Goal: Transaction & Acquisition: Purchase product/service

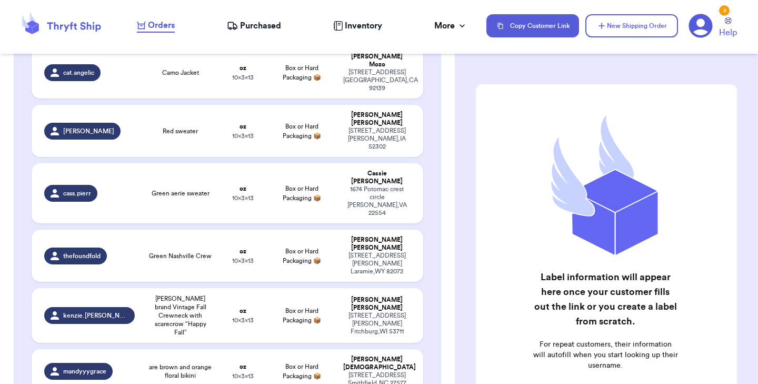
scroll to position [615, 0]
click at [234, 350] on td "oz 10 x 3 x 13" at bounding box center [243, 372] width 47 height 44
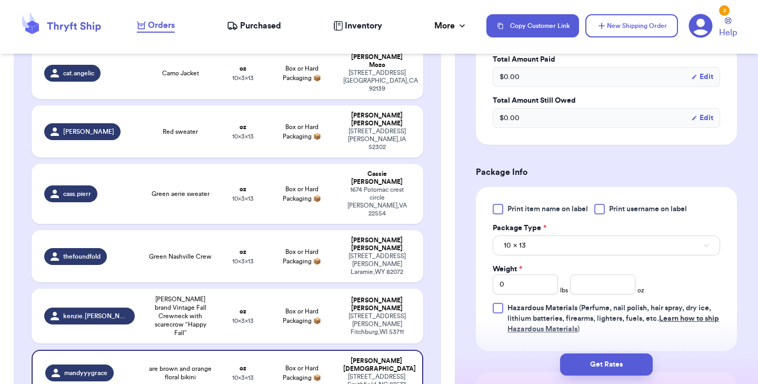
scroll to position [341, 0]
click at [500, 211] on div at bounding box center [498, 209] width 11 height 11
click at [0, 0] on input "Print item name on label" at bounding box center [0, 0] width 0 height 0
click at [590, 290] on input "number" at bounding box center [602, 284] width 65 height 20
type input "5"
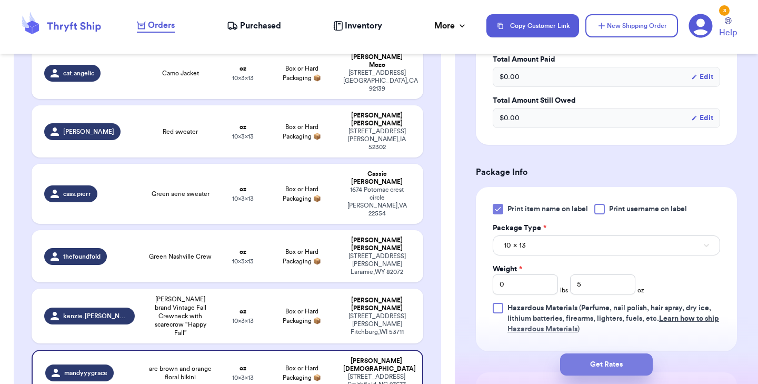
click at [598, 366] on button "Get Rates" at bounding box center [606, 364] width 93 height 22
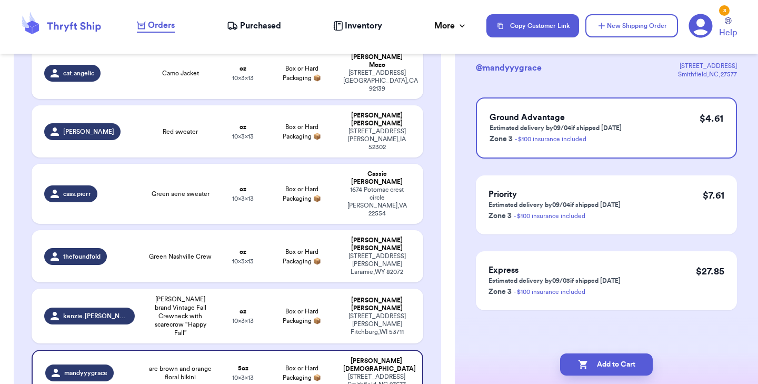
scroll to position [0, 0]
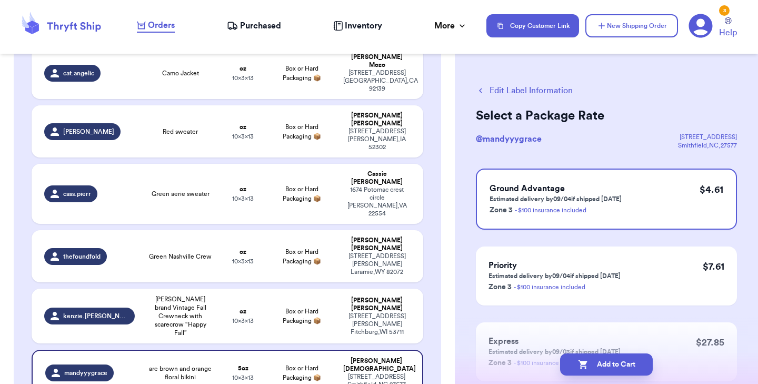
click at [598, 366] on button "Add to Cart" at bounding box center [606, 364] width 93 height 22
checkbox input "true"
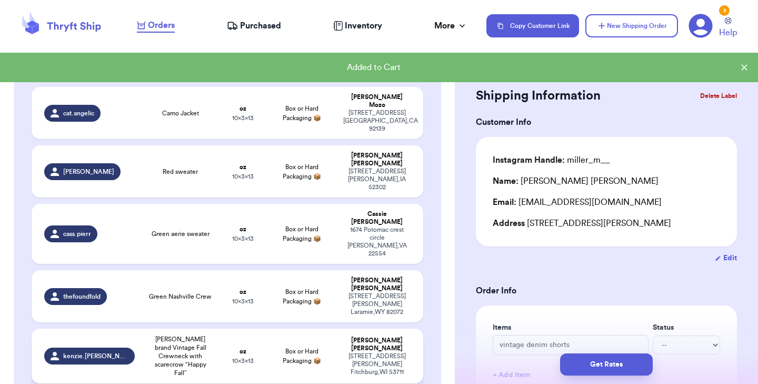
click at [178, 335] on span "[PERSON_NAME] brand Vintage Fall Crewneck with scarecrow “Happy Fall”" at bounding box center [180, 356] width 66 height 42
type input "[PERSON_NAME] brand Vintage Fall Crewneck with scarecrow “Happy Fall”"
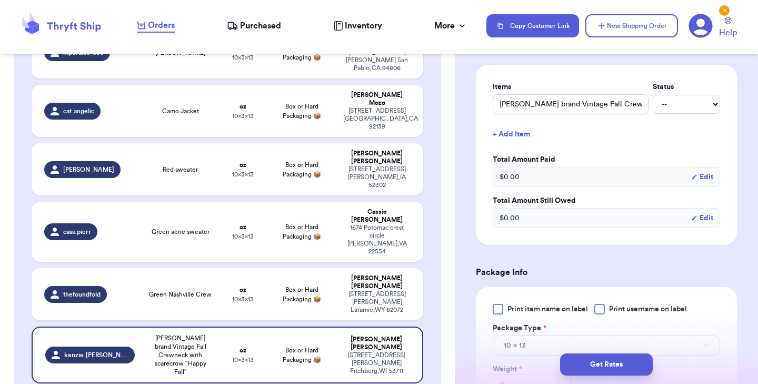
scroll to position [244, 0]
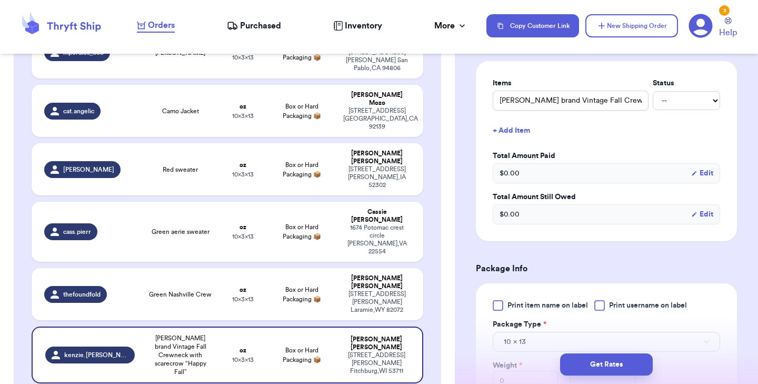
click at [499, 307] on div at bounding box center [498, 305] width 11 height 11
click at [0, 0] on input "Print item name on label" at bounding box center [0, 0] width 0 height 0
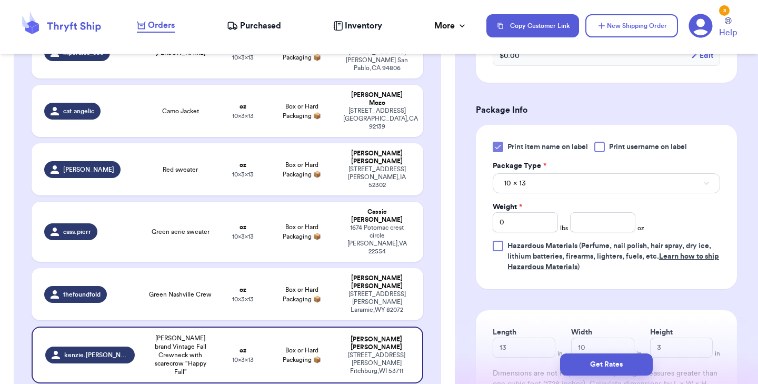
scroll to position [468, 0]
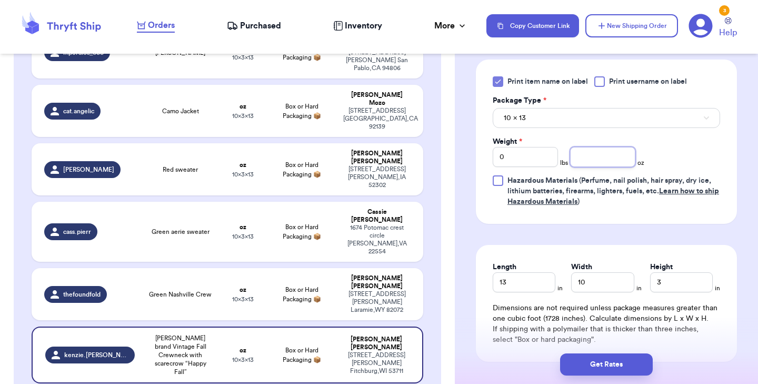
click at [585, 158] on input "number" at bounding box center [602, 157] width 65 height 20
type input "15"
click at [586, 357] on button "Get Rates" at bounding box center [606, 364] width 93 height 22
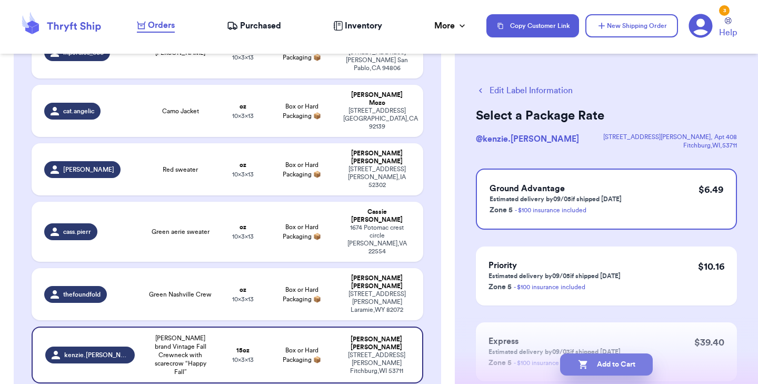
click at [581, 364] on icon "button" at bounding box center [582, 364] width 9 height 9
checkbox input "true"
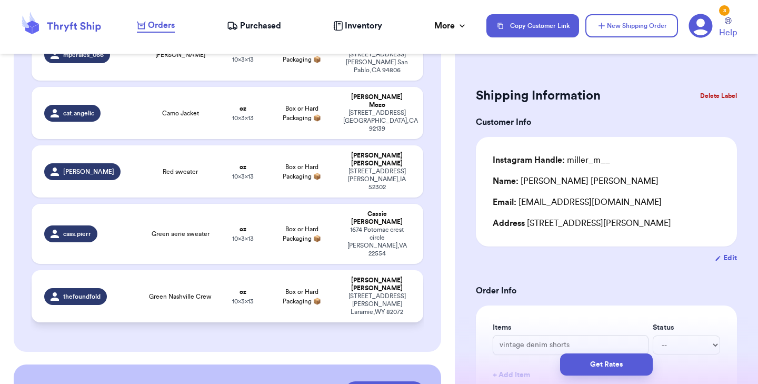
click at [237, 270] on td "oz 10 x 3 x 13" at bounding box center [243, 296] width 47 height 52
type input "Green Nashville Crew"
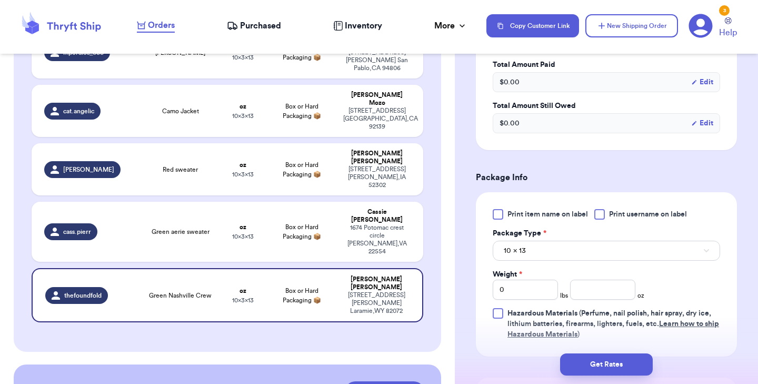
scroll to position [358, 0]
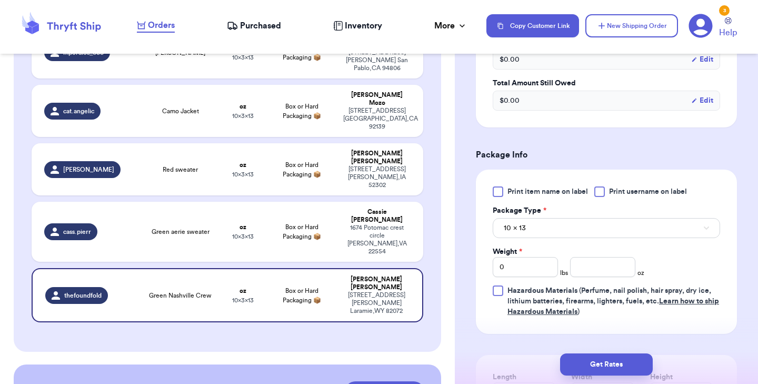
click at [500, 192] on div at bounding box center [498, 191] width 11 height 11
click at [0, 0] on input "Print item name on label" at bounding box center [0, 0] width 0 height 0
click at [593, 266] on input "number" at bounding box center [602, 267] width 65 height 20
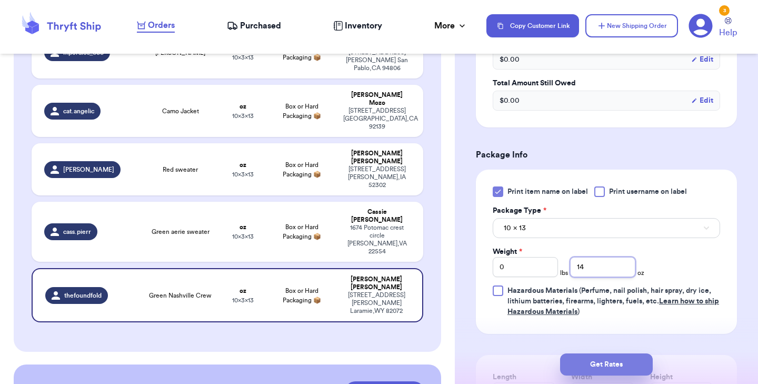
type input "14"
click at [601, 364] on button "Get Rates" at bounding box center [606, 364] width 93 height 22
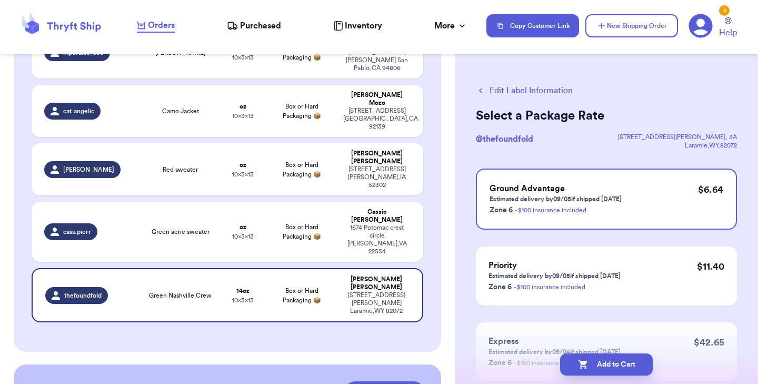
click at [601, 364] on button "Add to Cart" at bounding box center [606, 364] width 93 height 22
checkbox input "true"
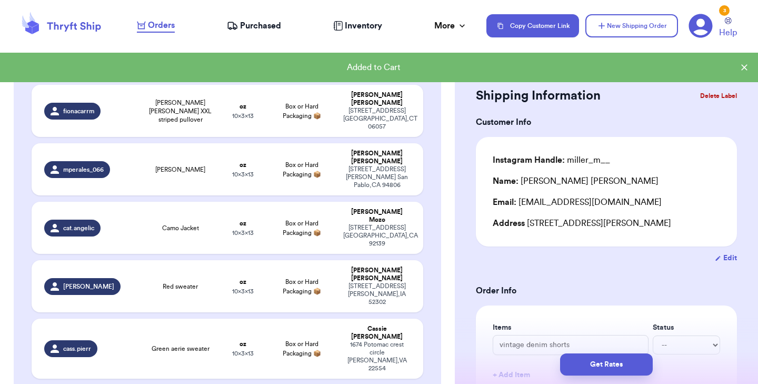
scroll to position [442, 0]
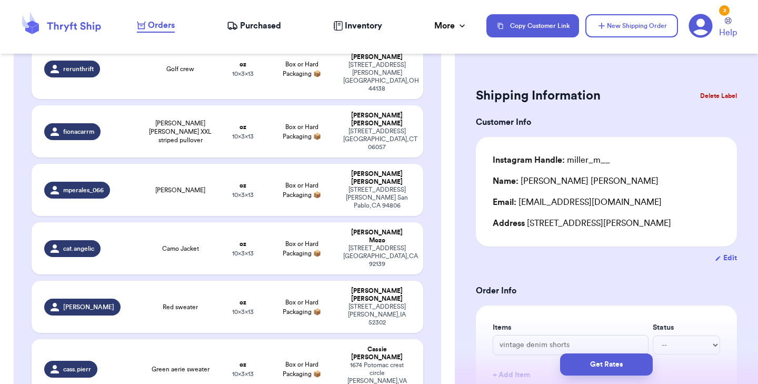
click at [202, 339] on td "Green aerie sweater" at bounding box center [180, 369] width 78 height 60
type input "Green aerie sweater"
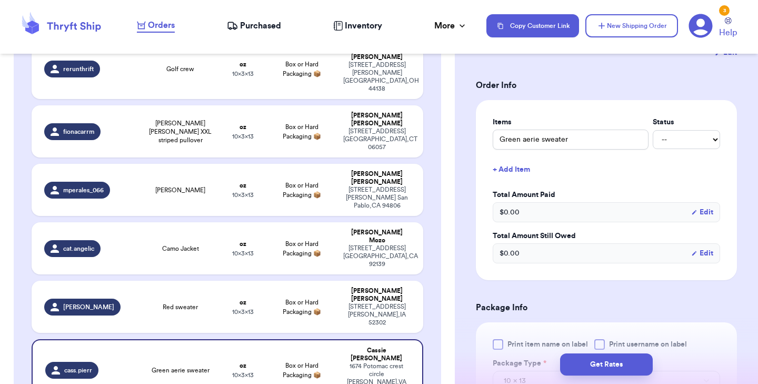
scroll to position [272, 0]
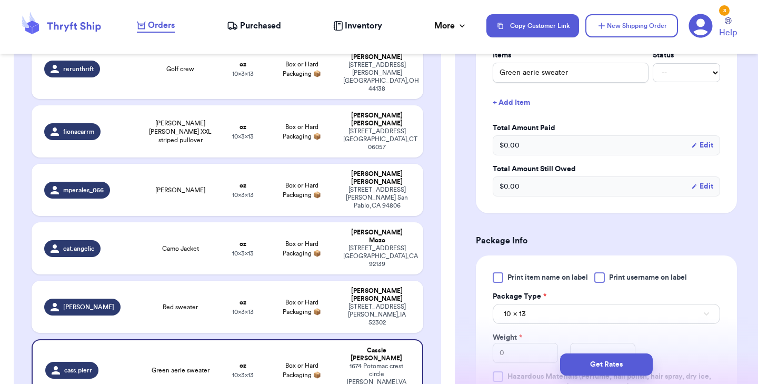
click at [499, 283] on div at bounding box center [498, 277] width 11 height 11
click at [0, 0] on input "Print item name on label" at bounding box center [0, 0] width 0 height 0
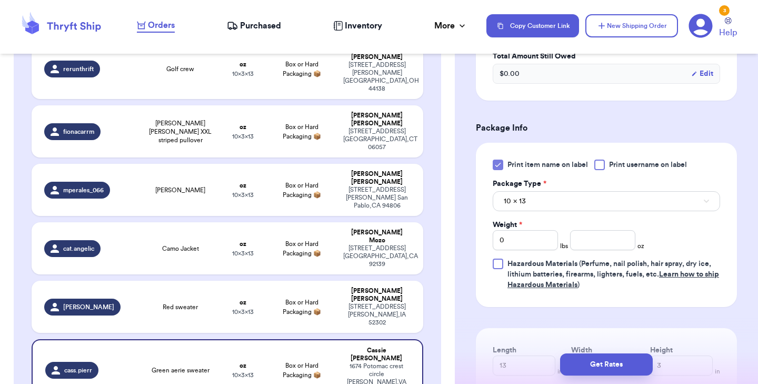
scroll to position [405, 0]
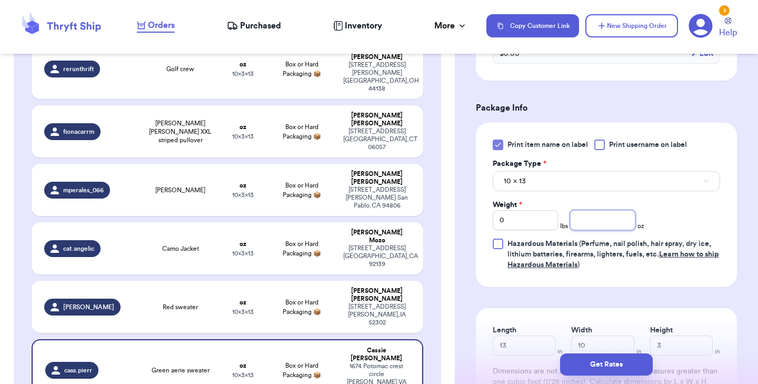
click at [591, 230] on input "number" at bounding box center [602, 220] width 65 height 20
type input "15"
click at [586, 364] on button "Get Rates" at bounding box center [606, 364] width 93 height 22
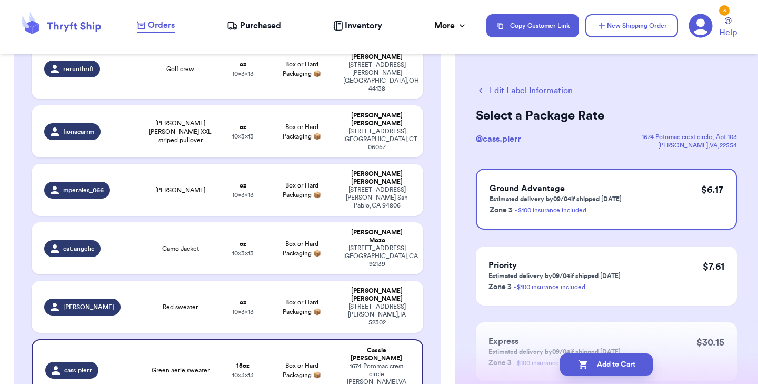
click at [586, 364] on icon "button" at bounding box center [583, 364] width 11 height 11
checkbox input "true"
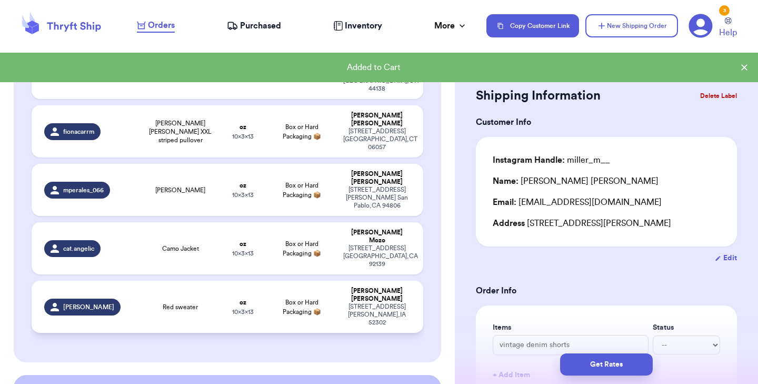
click at [213, 281] on td "Red sweater" at bounding box center [180, 307] width 78 height 52
type input "Red sweater"
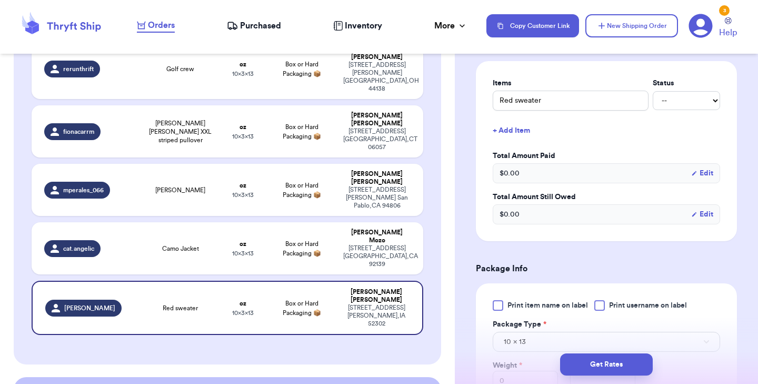
scroll to position [247, 0]
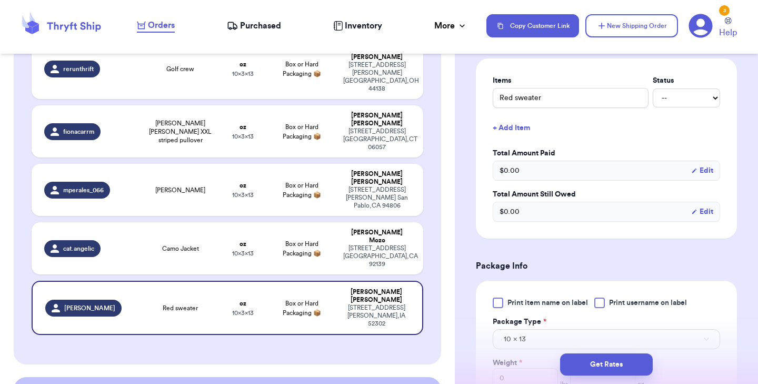
click at [496, 302] on div at bounding box center [498, 302] width 11 height 11
click at [0, 0] on input "Print item name on label" at bounding box center [0, 0] width 0 height 0
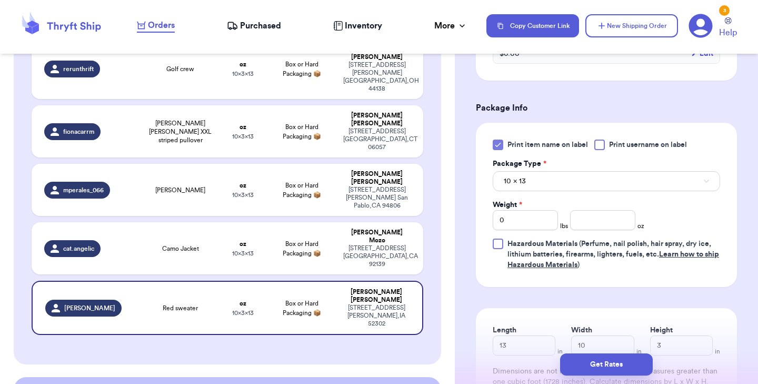
scroll to position [424, 0]
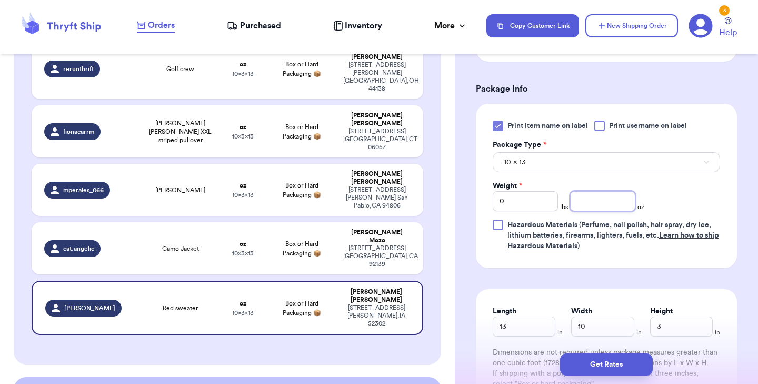
click at [583, 202] on input "number" at bounding box center [602, 201] width 65 height 20
type input "13"
click at [599, 366] on button "Get Rates" at bounding box center [606, 364] width 93 height 22
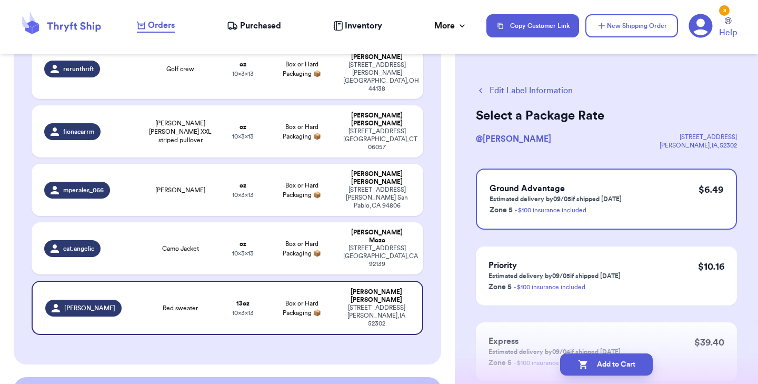
click at [599, 366] on button "Add to Cart" at bounding box center [606, 364] width 93 height 22
checkbox input "true"
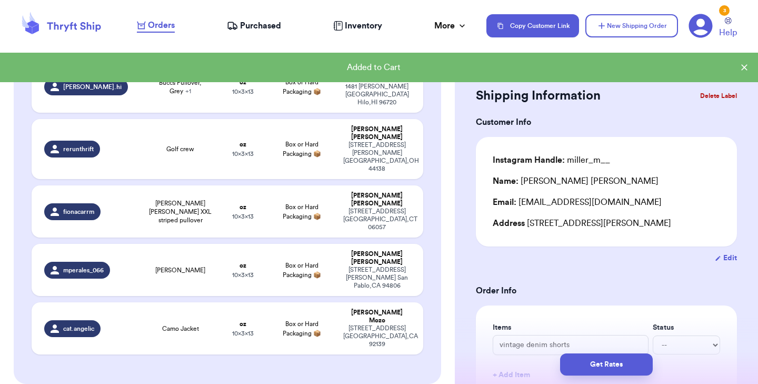
scroll to position [359, 0]
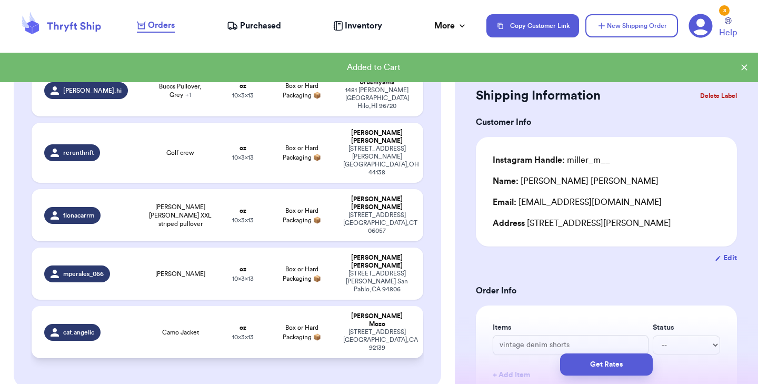
click at [190, 328] on span "Camo Jacket" at bounding box center [180, 332] width 37 height 8
type input "Camo Jacket"
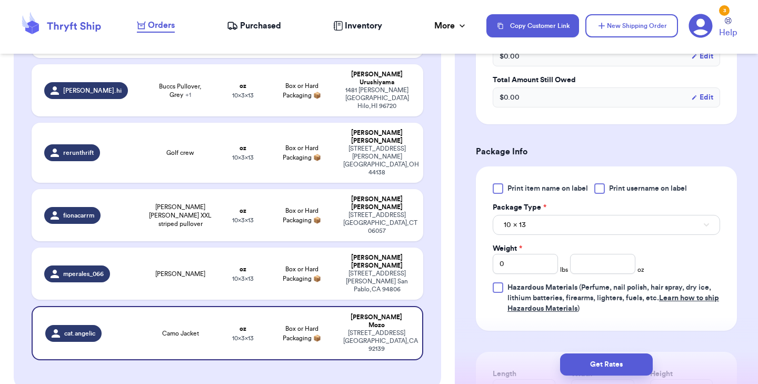
scroll to position [399, 0]
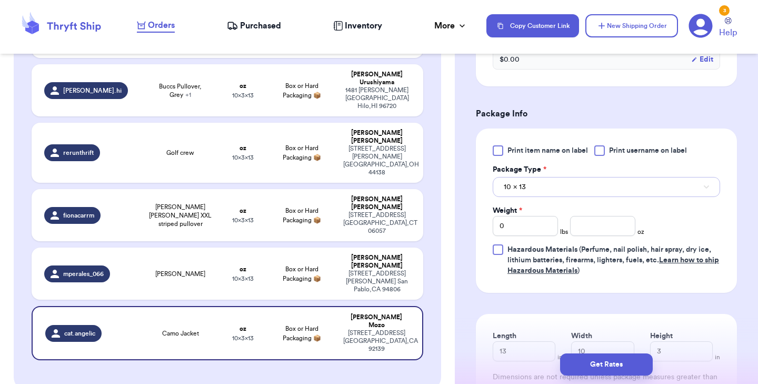
click at [542, 197] on button "10 x 13" at bounding box center [606, 187] width 227 height 20
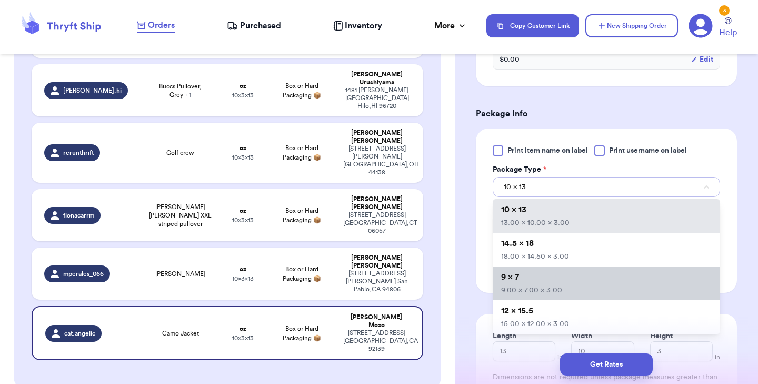
scroll to position [59, 0]
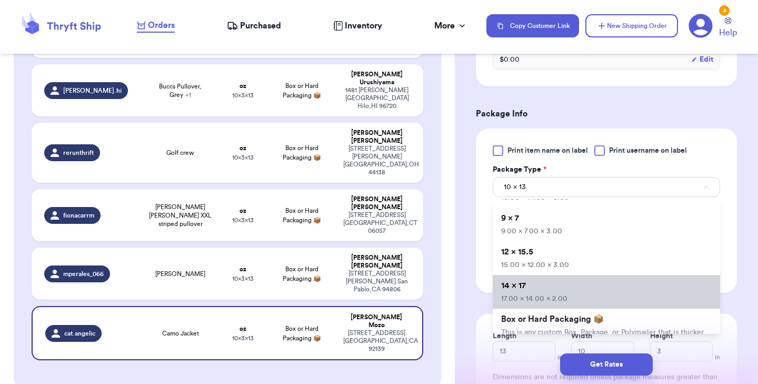
click at [541, 302] on span "17.00 x 14.00 x 2.00" at bounding box center [534, 298] width 66 height 7
type input "17"
type input "14"
type input "2"
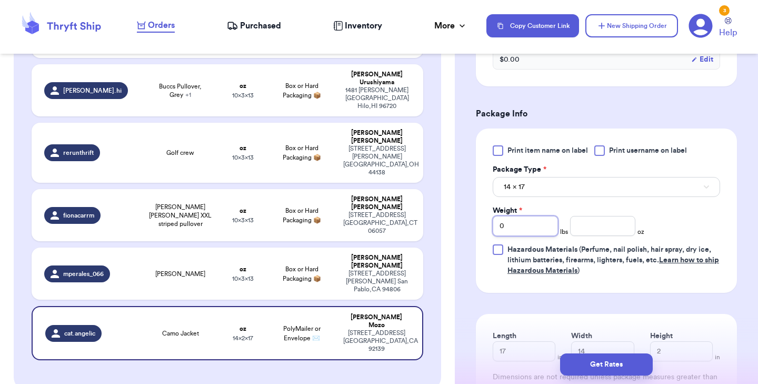
click at [513, 235] on input "0" at bounding box center [525, 226] width 65 height 20
type input "2"
type input "13"
click at [495, 156] on div at bounding box center [498, 150] width 11 height 11
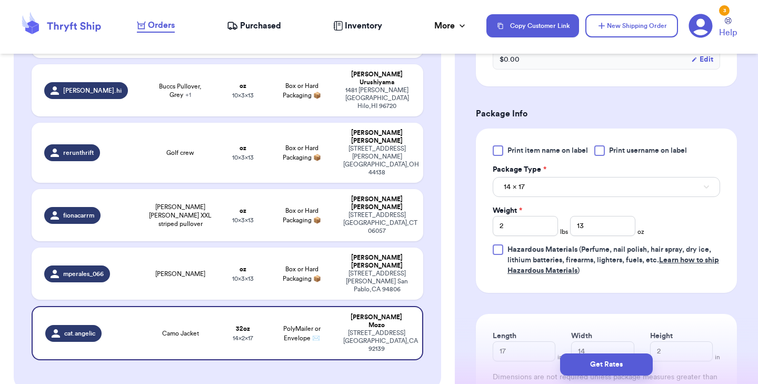
click at [0, 0] on input "Print item name on label" at bounding box center [0, 0] width 0 height 0
click at [580, 359] on button "Get Rates" at bounding box center [606, 364] width 93 height 22
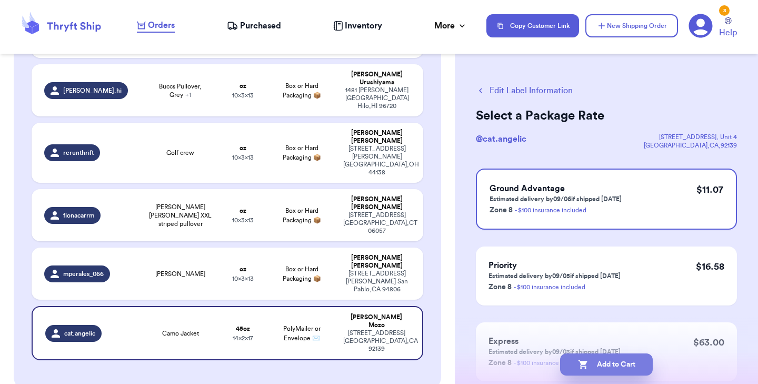
click at [594, 363] on button "Add to Cart" at bounding box center [606, 364] width 93 height 22
checkbox input "true"
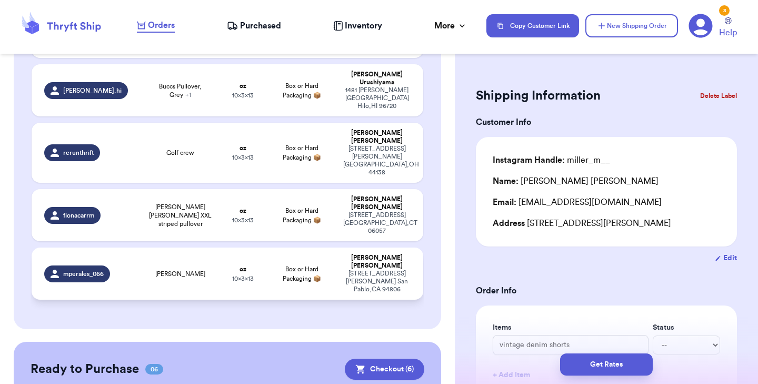
click at [222, 247] on td "oz 10 x 3 x 13" at bounding box center [243, 273] width 47 height 52
type input "[PERSON_NAME]"
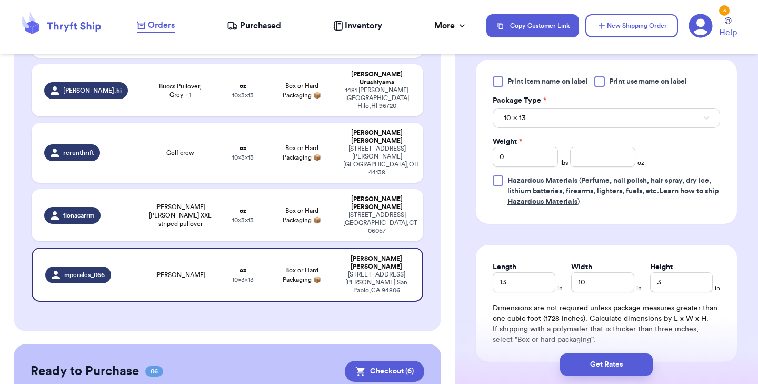
scroll to position [471, 0]
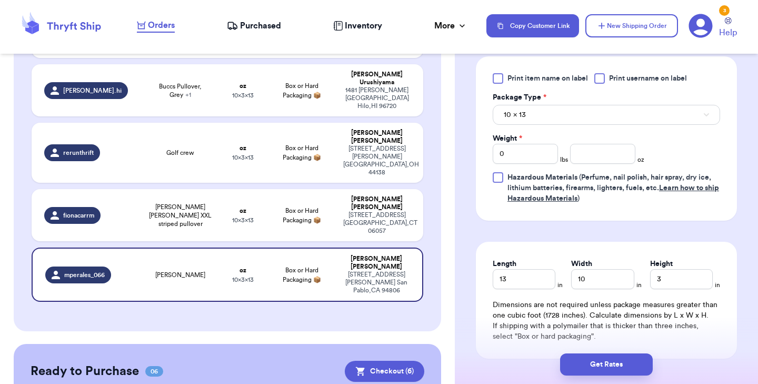
click at [496, 75] on div at bounding box center [498, 78] width 11 height 11
click at [0, 0] on input "Print item name on label" at bounding box center [0, 0] width 0 height 0
click at [584, 157] on input "number" at bounding box center [602, 154] width 65 height 20
type input "15"
click at [607, 363] on button "Get Rates" at bounding box center [606, 364] width 93 height 22
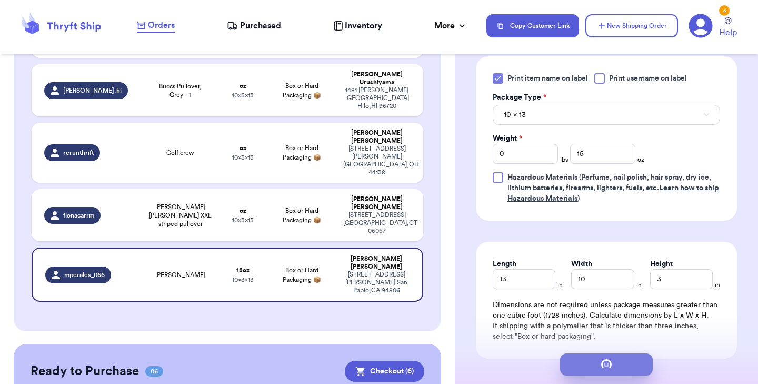
scroll to position [0, 0]
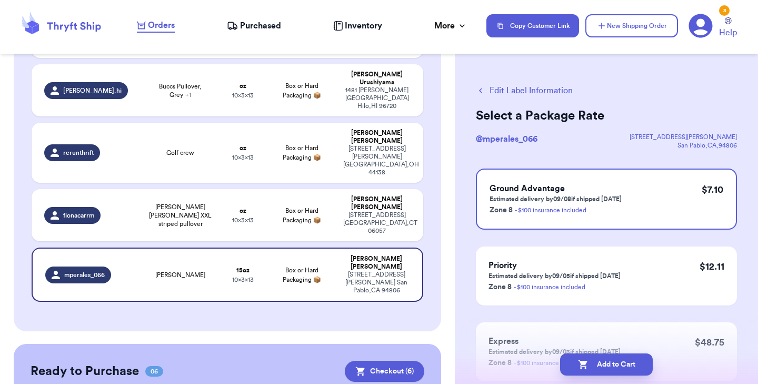
click at [607, 363] on button "Add to Cart" at bounding box center [606, 364] width 93 height 22
checkbox input "true"
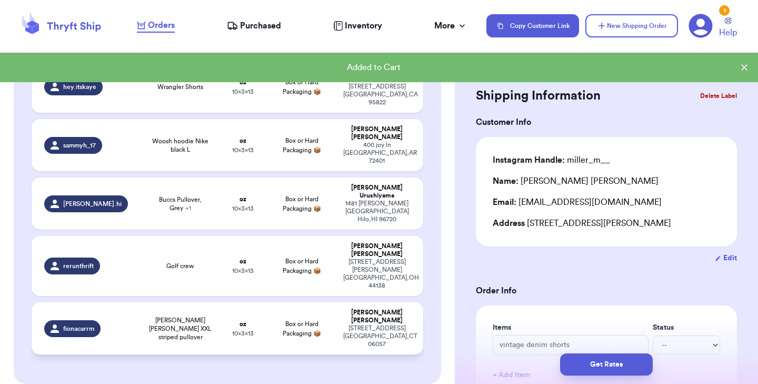
click at [161, 316] on span "[PERSON_NAME] [PERSON_NAME] XXL striped pullover" at bounding box center [180, 328] width 66 height 25
type input "[PERSON_NAME] [PERSON_NAME] XXL striped pullover"
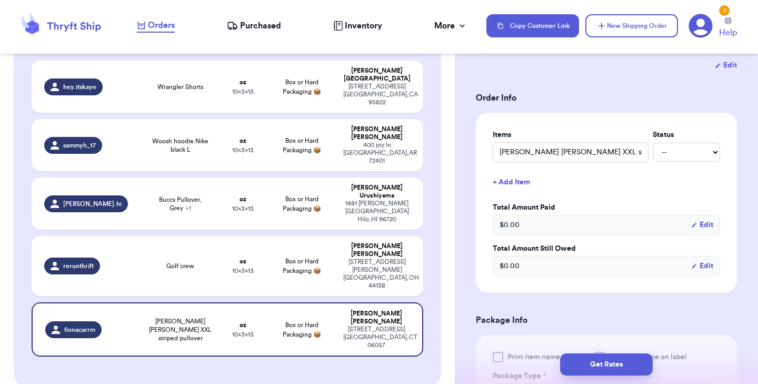
scroll to position [240, 0]
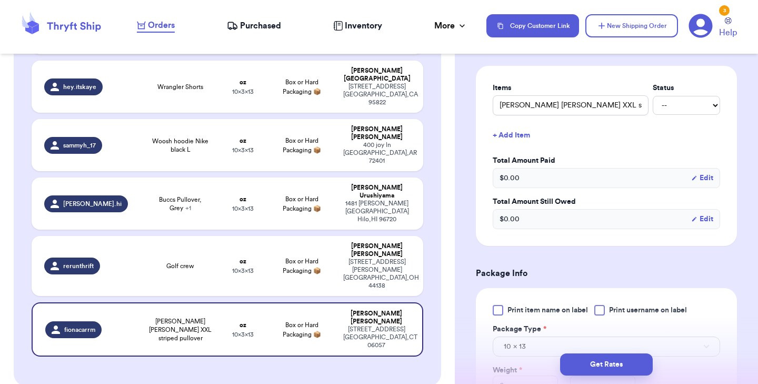
click at [503, 310] on div at bounding box center [498, 310] width 11 height 11
click at [0, 0] on input "Print item name on label" at bounding box center [0, 0] width 0 height 0
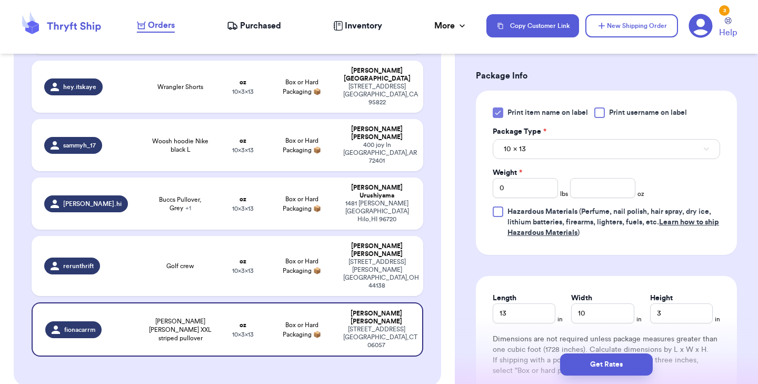
scroll to position [438, 0]
click at [593, 190] on input "number" at bounding box center [602, 187] width 65 height 20
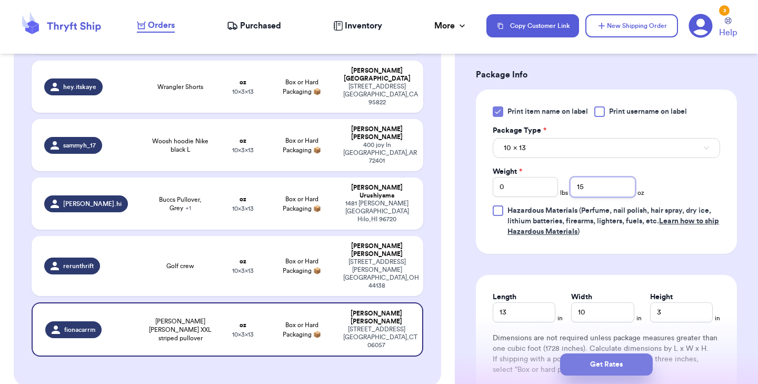
type input "15"
click at [585, 360] on button "Get Rates" at bounding box center [606, 364] width 93 height 22
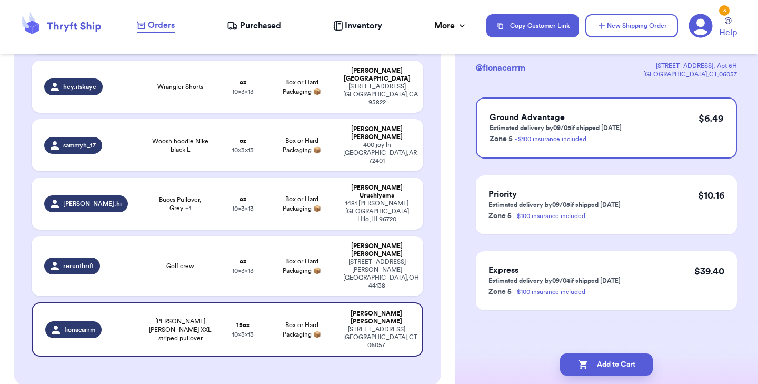
scroll to position [0, 0]
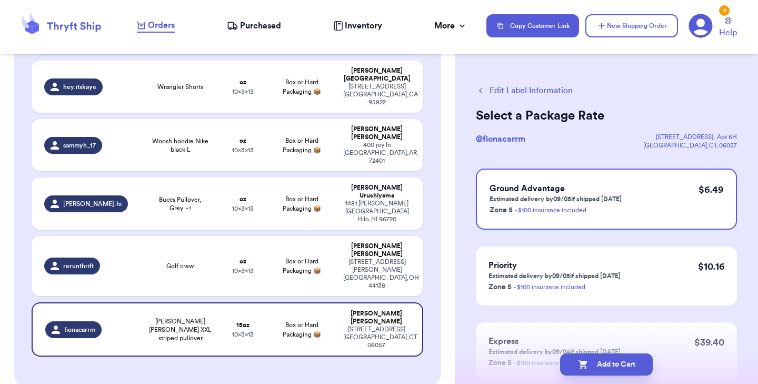
click at [585, 360] on icon "button" at bounding box center [583, 364] width 11 height 11
checkbox input "true"
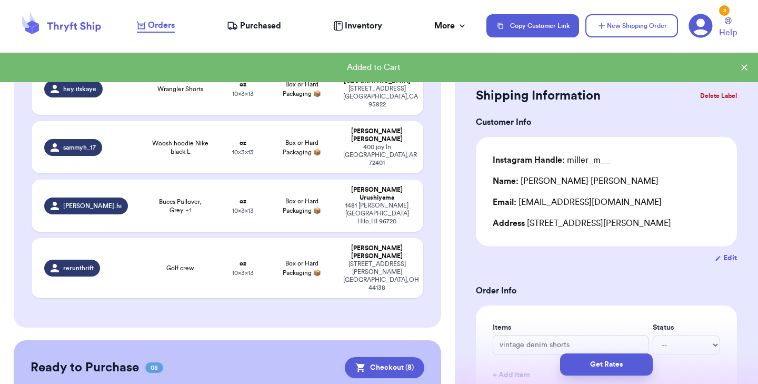
scroll to position [245, 0]
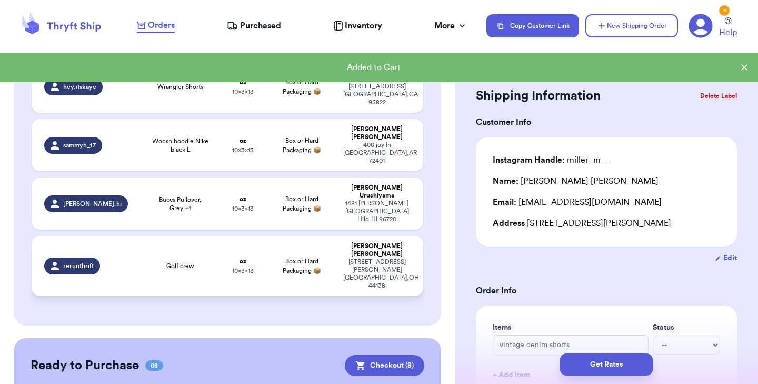
click at [237, 236] on td "oz 10 x 3 x 13" at bounding box center [243, 266] width 47 height 60
type input "Golf crew"
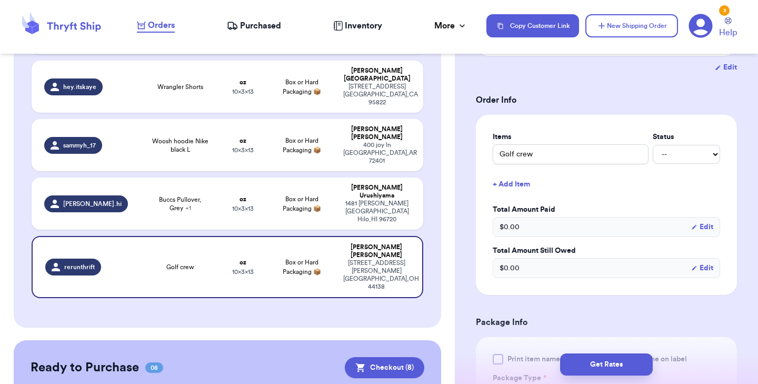
scroll to position [292, 0]
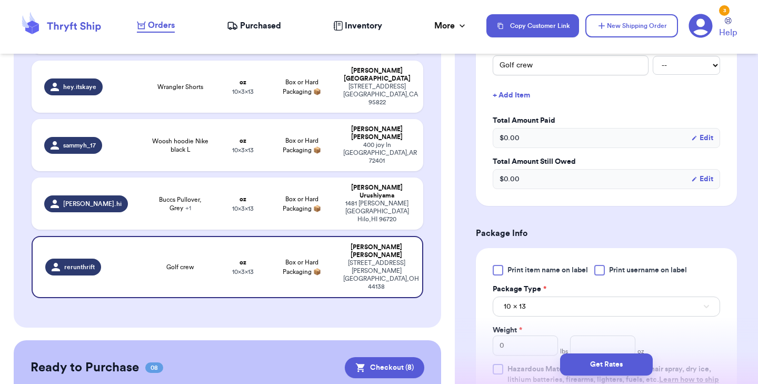
click at [495, 265] on div at bounding box center [498, 270] width 11 height 11
click at [0, 0] on input "Print item name on label" at bounding box center [0, 0] width 0 height 0
click at [507, 301] on span "10 x 13" at bounding box center [515, 306] width 22 height 11
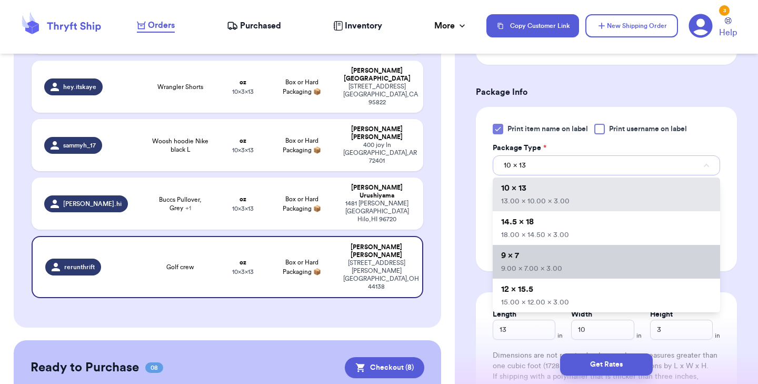
scroll to position [448, 0]
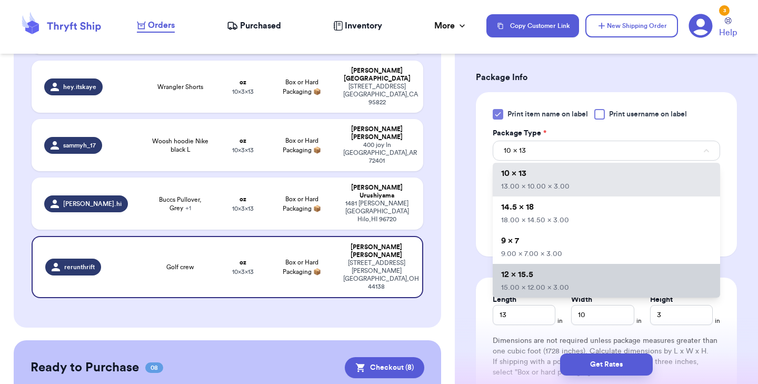
click at [541, 264] on li "12 x 15.5 15.00 x 12.00 x 3.00" at bounding box center [606, 281] width 227 height 34
type input "15"
type input "12"
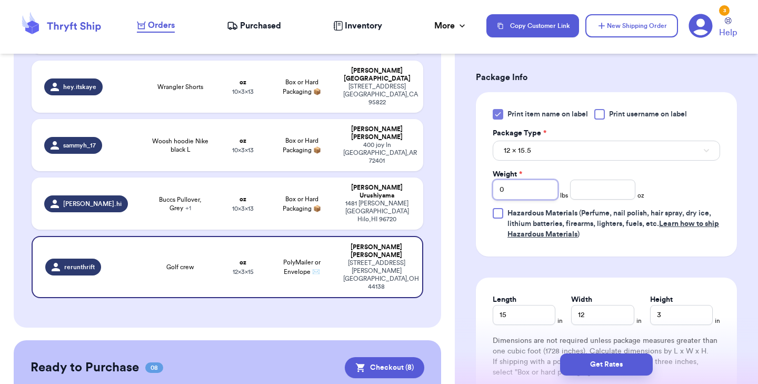
click at [527, 180] on input "0" at bounding box center [525, 190] width 65 height 20
type input "10"
click at [521, 184] on input "10" at bounding box center [525, 190] width 65 height 20
type input "1"
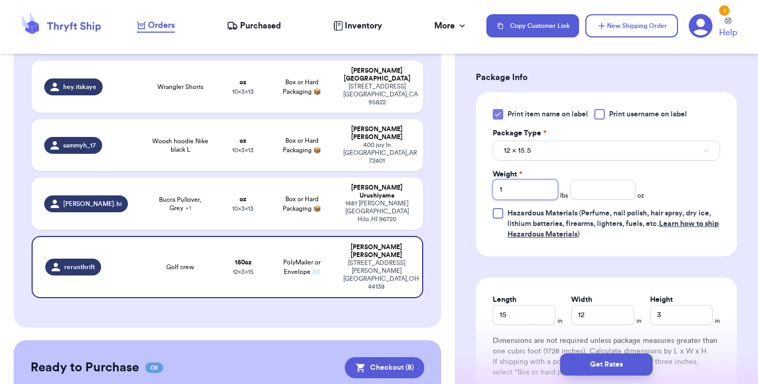
type input "1"
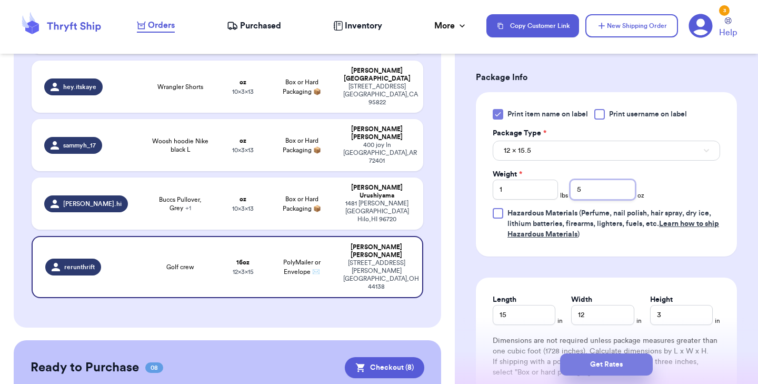
type input "5"
click at [601, 367] on button "Get Rates" at bounding box center [606, 364] width 93 height 22
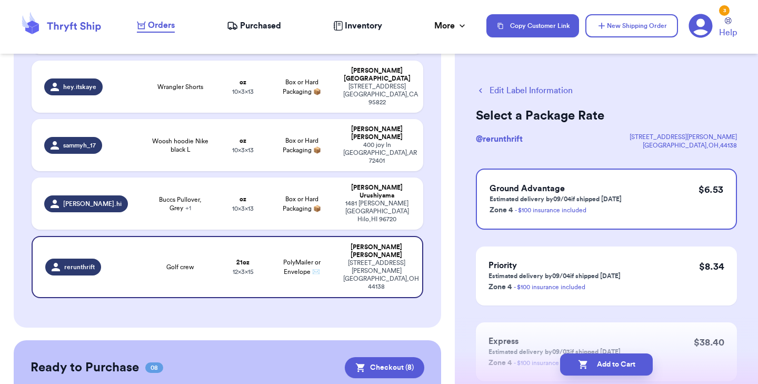
click at [601, 367] on button "Add to Cart" at bounding box center [606, 364] width 93 height 22
checkbox input "true"
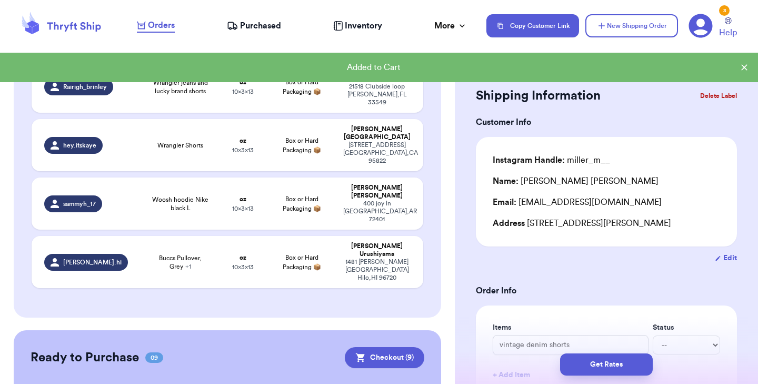
scroll to position [186, 0]
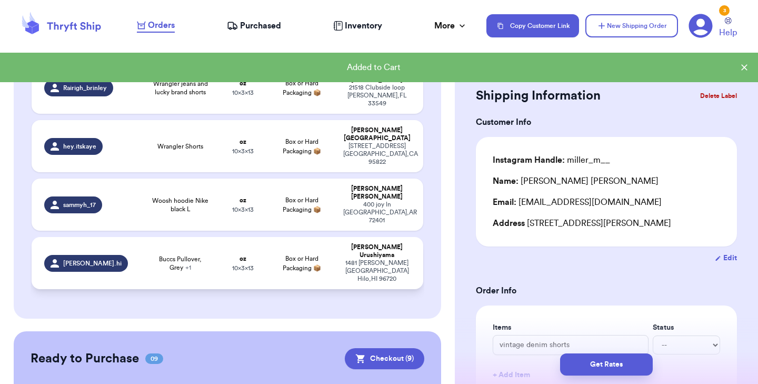
click at [156, 237] on td "Buccs Pullover, Grey + 1" at bounding box center [180, 263] width 78 height 52
type input "Buccs Pullover, Grey"
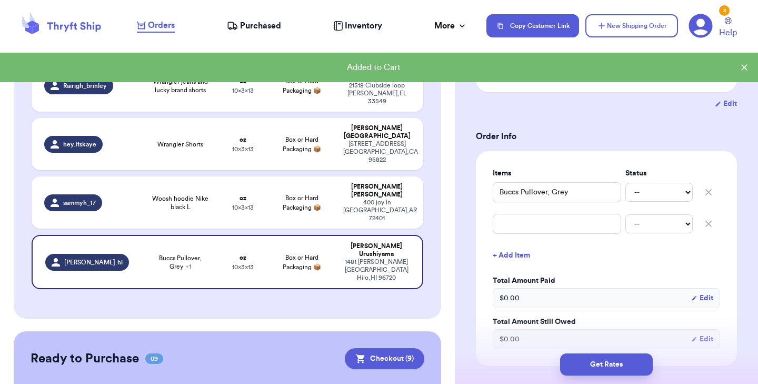
scroll to position [155, 0]
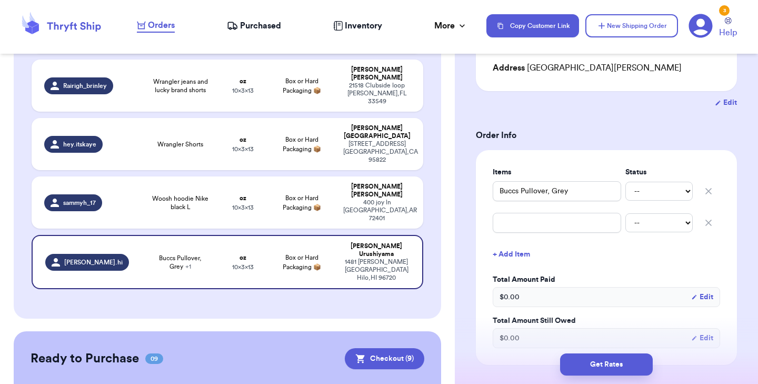
click at [704, 221] on icon "button" at bounding box center [708, 222] width 11 height 11
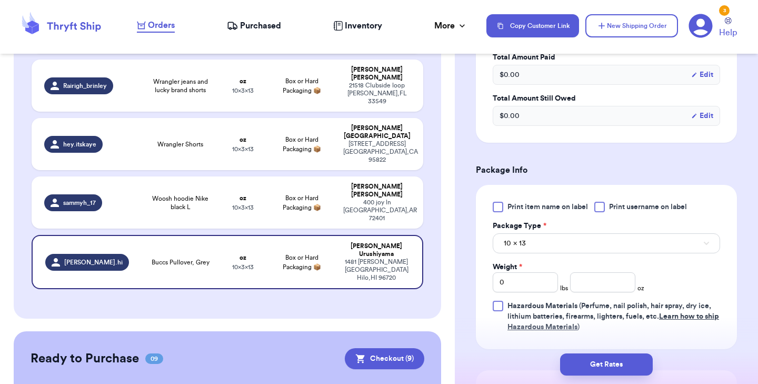
scroll to position [362, 0]
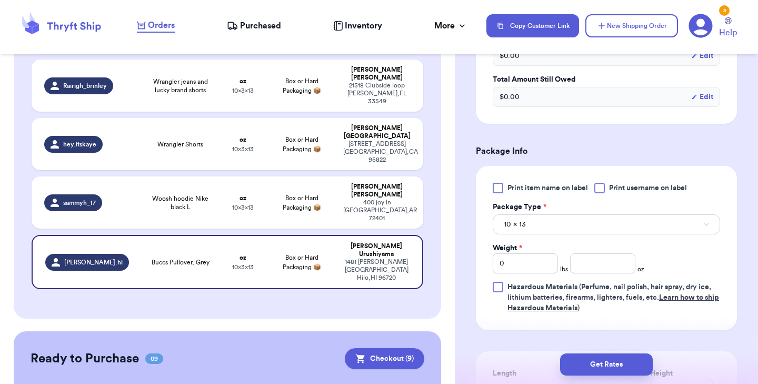
click at [497, 190] on div at bounding box center [498, 188] width 11 height 11
click at [0, 0] on input "Print item name on label" at bounding box center [0, 0] width 0 height 0
click at [532, 227] on button "10 x 13" at bounding box center [606, 224] width 227 height 20
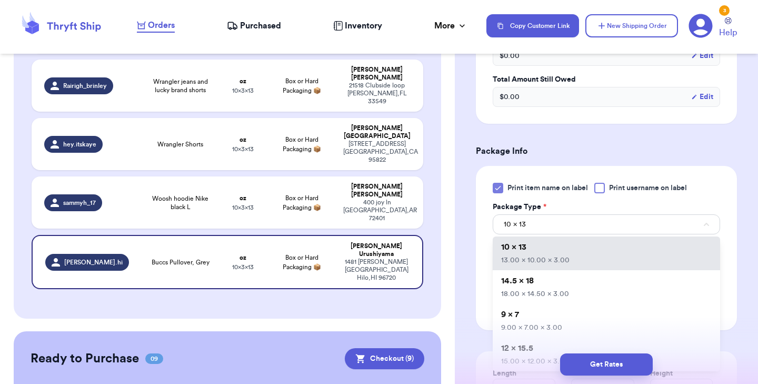
click at [524, 350] on div "Get Rates" at bounding box center [606, 364] width 303 height 39
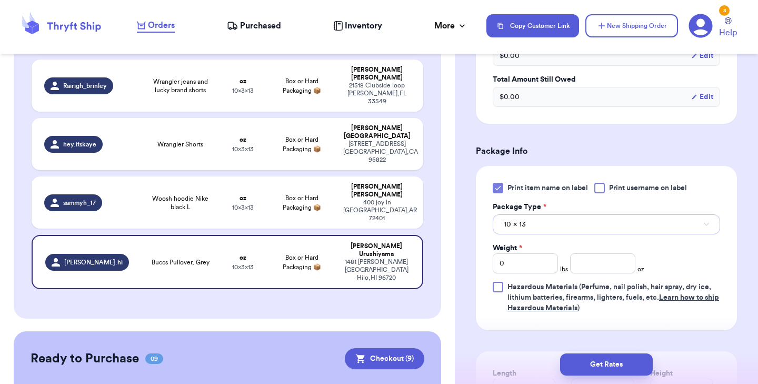
click at [532, 228] on button "10 x 13" at bounding box center [606, 224] width 227 height 20
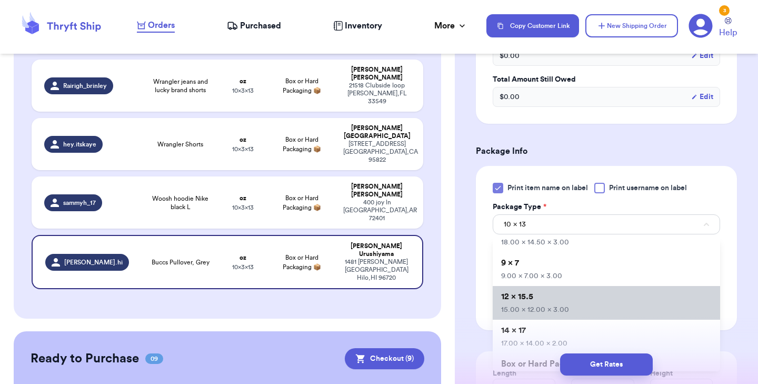
scroll to position [54, 0]
click at [529, 318] on ul "10 x 13 13.00 x 10.00 x 3.00 14.5 x 18 18.00 x 14.50 x 3.00 9 x 7 9.00 x 7.00 x…" at bounding box center [606, 303] width 227 height 135
click at [529, 296] on span "12 x 15.5" at bounding box center [517, 294] width 32 height 8
type input "15"
type input "12"
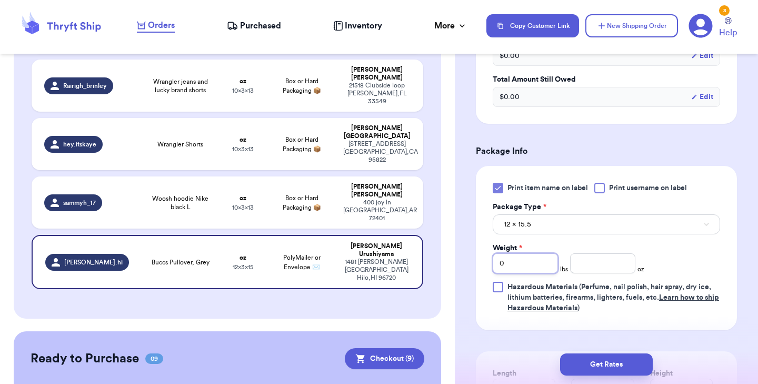
click at [524, 261] on input "0" at bounding box center [525, 263] width 65 height 20
type input "1"
type input "5"
click at [621, 357] on button "Get Rates" at bounding box center [606, 364] width 93 height 22
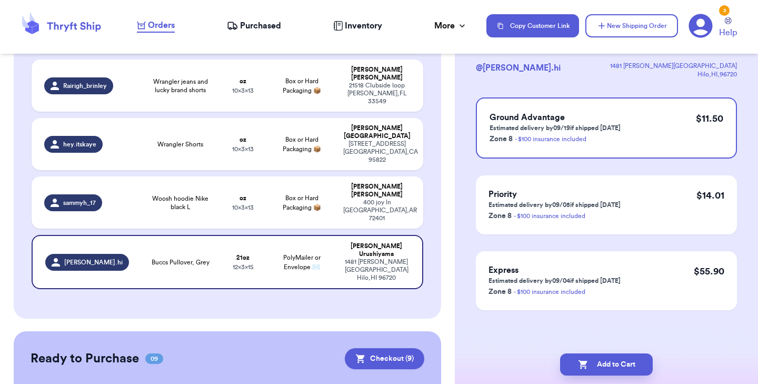
scroll to position [0, 0]
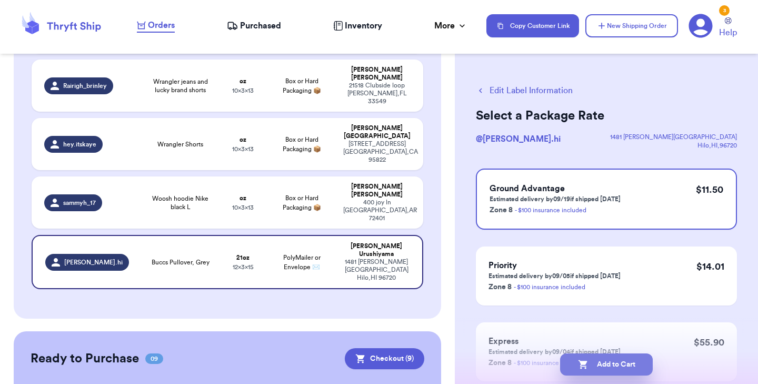
click at [618, 363] on button "Add to Cart" at bounding box center [606, 364] width 93 height 22
checkbox input "true"
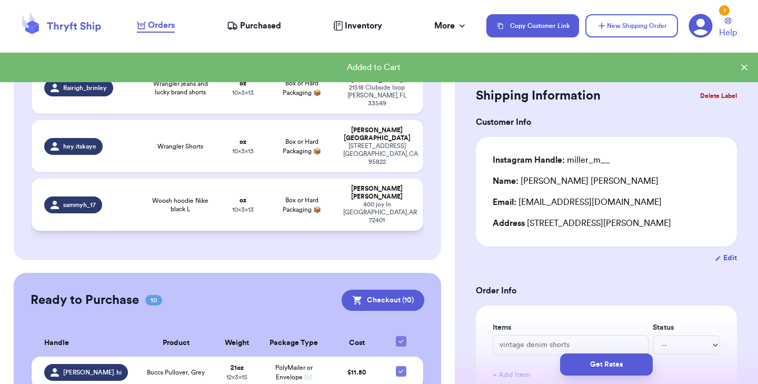
click at [250, 206] on span "10 x 3 x 13" at bounding box center [243, 209] width 22 height 6
type input "Woosh hoodie Nike black L"
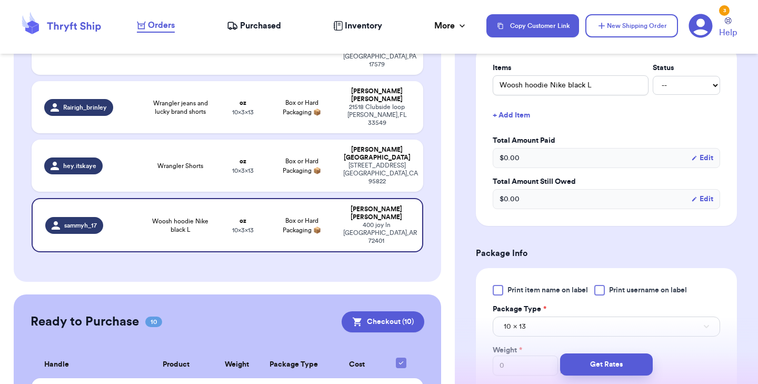
scroll to position [318, 0]
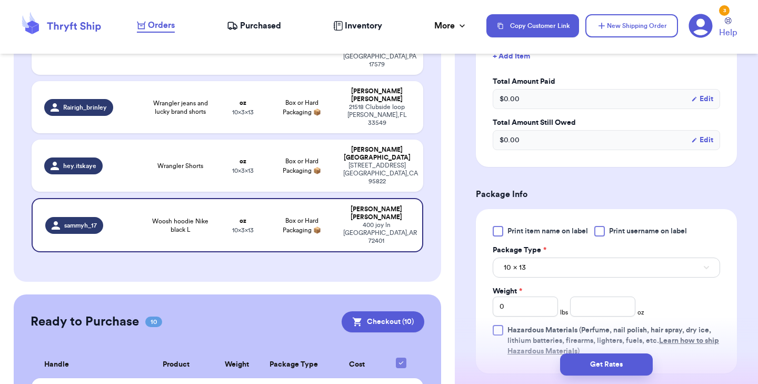
click at [497, 235] on div at bounding box center [498, 231] width 11 height 11
click at [0, 0] on input "Print item name on label" at bounding box center [0, 0] width 0 height 0
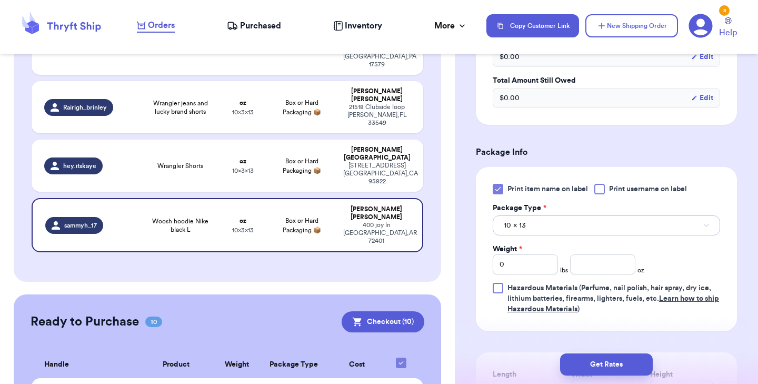
click at [540, 221] on button "10 x 13" at bounding box center [606, 225] width 227 height 20
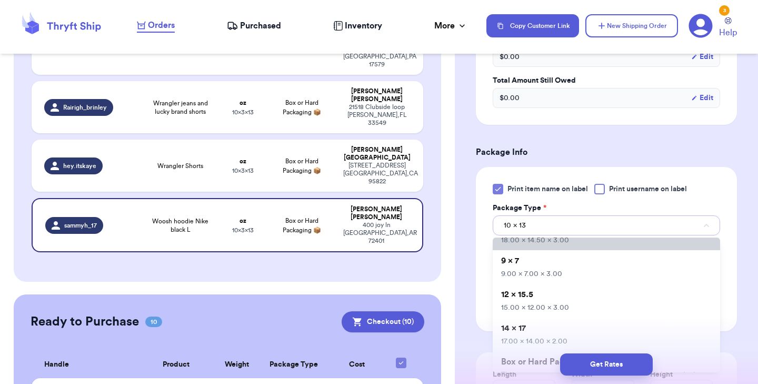
scroll to position [68, 0]
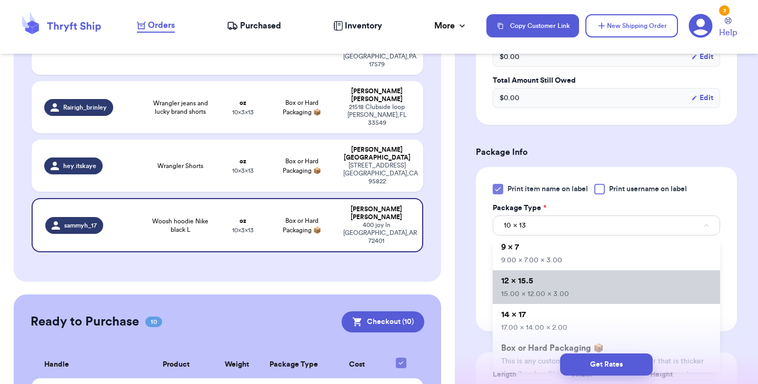
click at [535, 284] on li "12 x 15.5 15.00 x 12.00 x 3.00" at bounding box center [606, 287] width 227 height 34
type input "15"
type input "12"
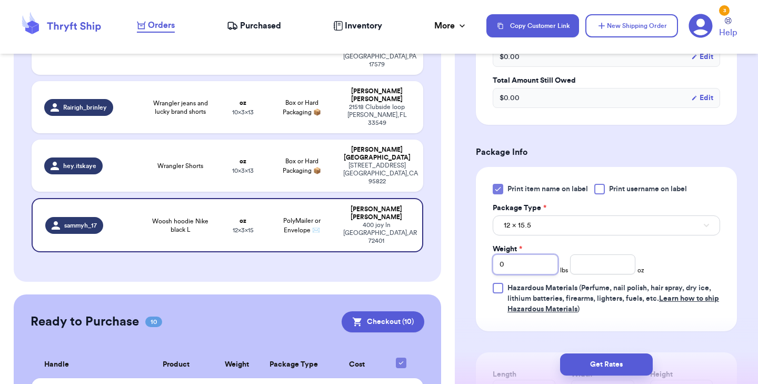
click at [522, 261] on input "0" at bounding box center [525, 264] width 65 height 20
type input "1"
type input "8"
click at [622, 363] on button "Get Rates" at bounding box center [606, 364] width 93 height 22
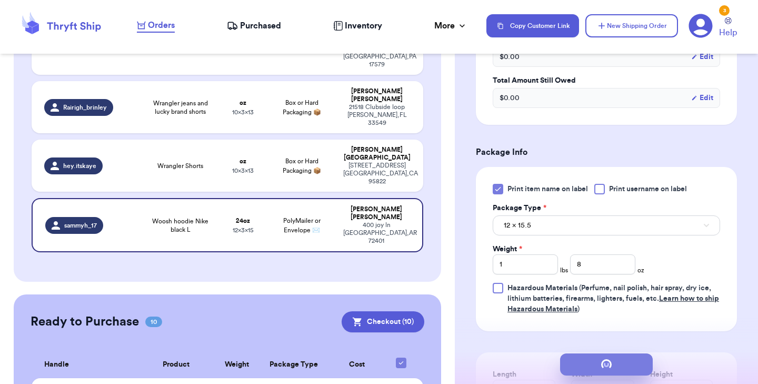
scroll to position [0, 0]
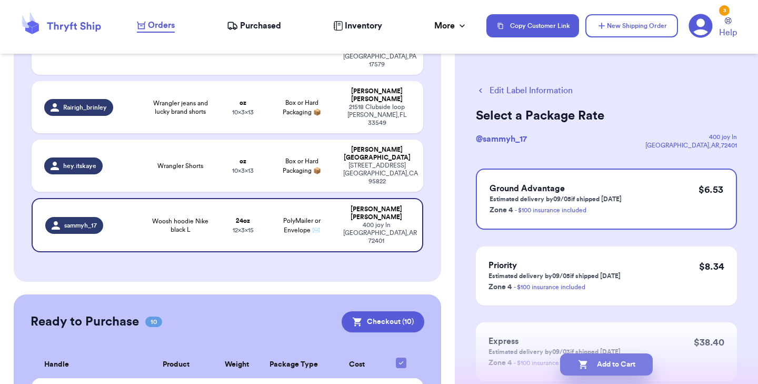
click at [615, 363] on button "Add to Cart" at bounding box center [606, 364] width 93 height 22
checkbox input "true"
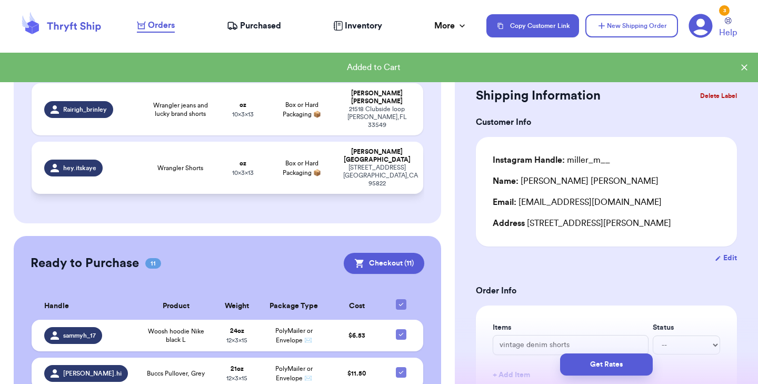
click at [214, 142] on td "Wrangler Shorts" at bounding box center [180, 168] width 78 height 52
type input "Wrangler Shorts"
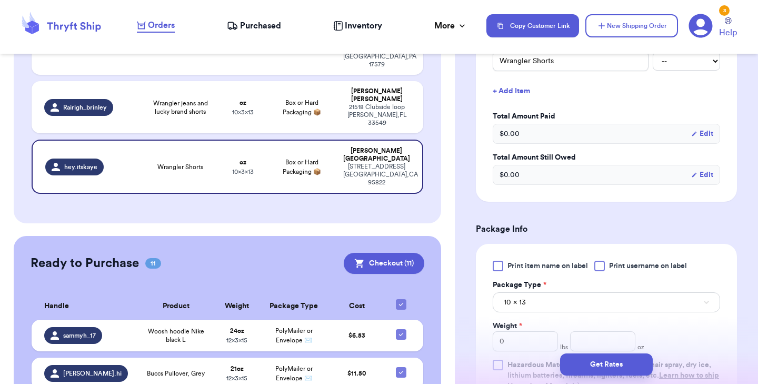
scroll to position [313, 0]
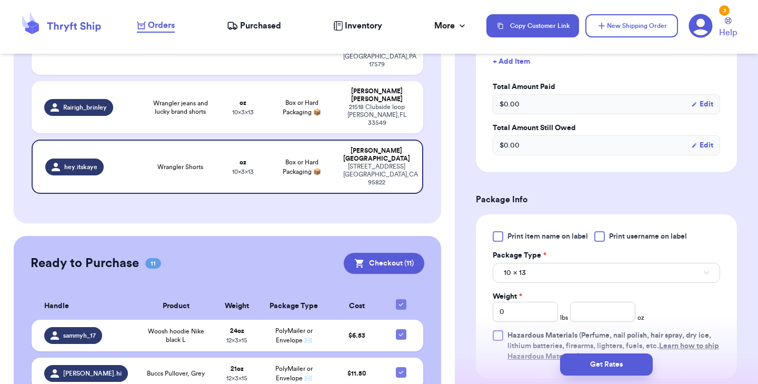
click at [498, 236] on div at bounding box center [498, 236] width 11 height 11
click at [0, 0] on input "Print item name on label" at bounding box center [0, 0] width 0 height 0
click at [589, 313] on input "number" at bounding box center [602, 312] width 65 height 20
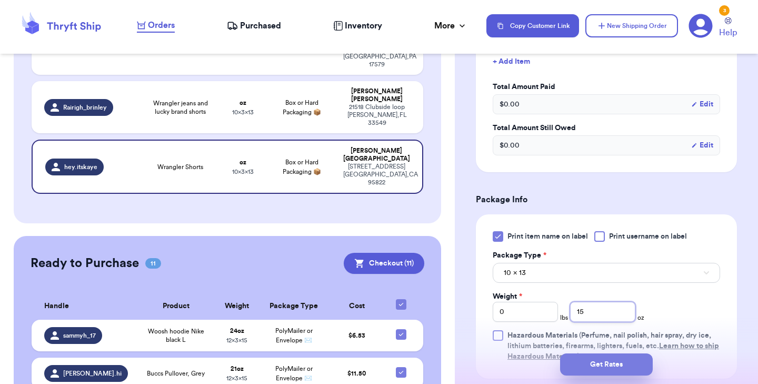
type input "15"
click at [586, 361] on button "Get Rates" at bounding box center [606, 364] width 93 height 22
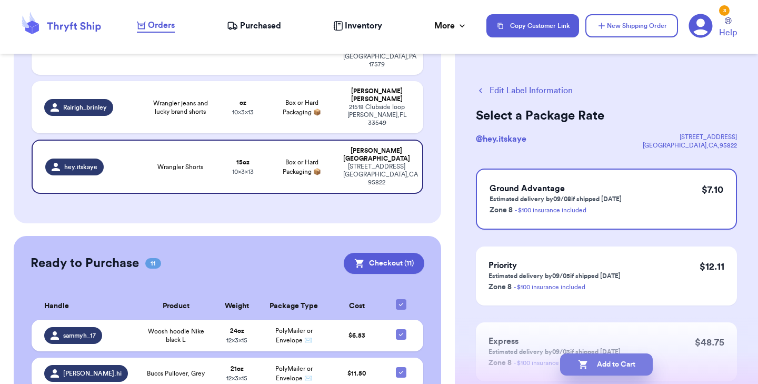
click at [593, 361] on button "Add to Cart" at bounding box center [606, 364] width 93 height 22
checkbox input "true"
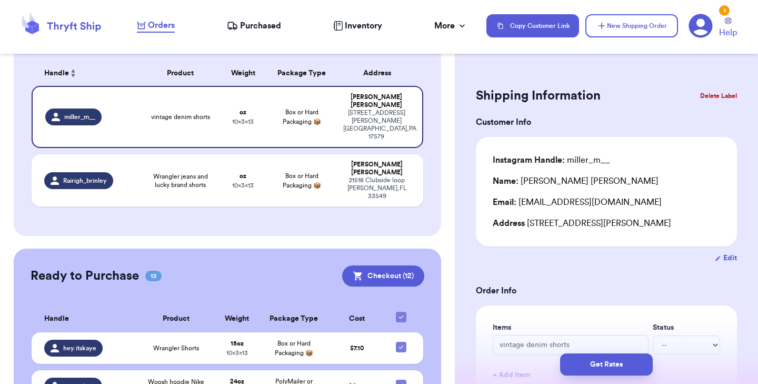
scroll to position [63, 0]
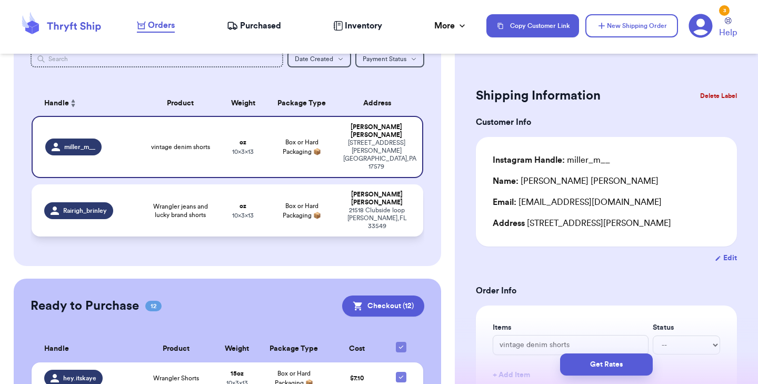
click at [198, 202] on span "Wrangler jeans and lucky brand shorts" at bounding box center [180, 210] width 66 height 17
type input "Wrangler jeans and lucky brand shorts"
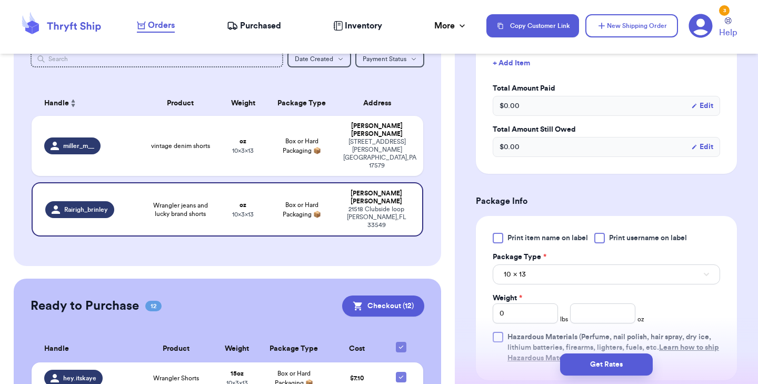
scroll to position [321, 0]
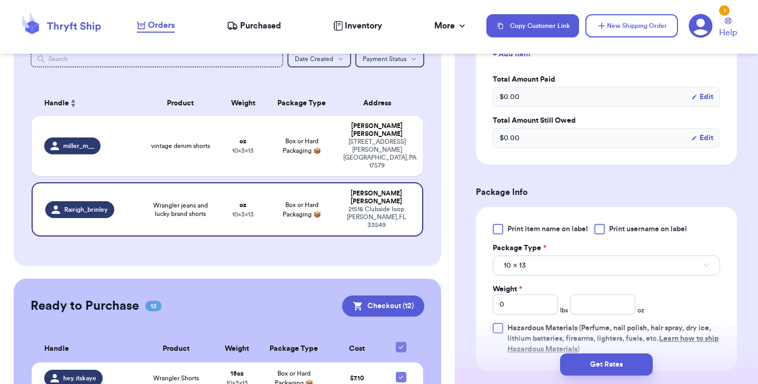
click at [500, 226] on div at bounding box center [498, 229] width 11 height 11
click at [0, 0] on input "Print item name on label" at bounding box center [0, 0] width 0 height 0
click at [555, 263] on button "10 x 13" at bounding box center [606, 265] width 227 height 20
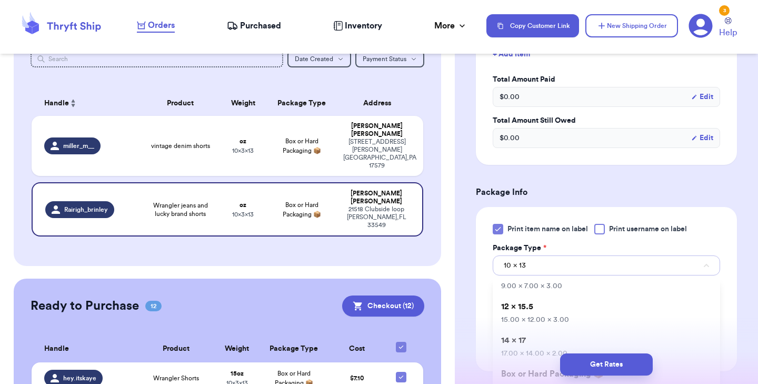
scroll to position [83, 0]
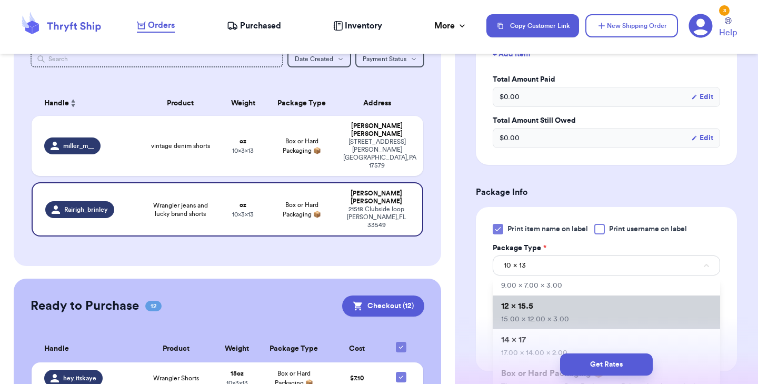
click at [534, 318] on span "15.00 x 12.00 x 3.00" at bounding box center [535, 318] width 68 height 7
type input "15"
type input "12"
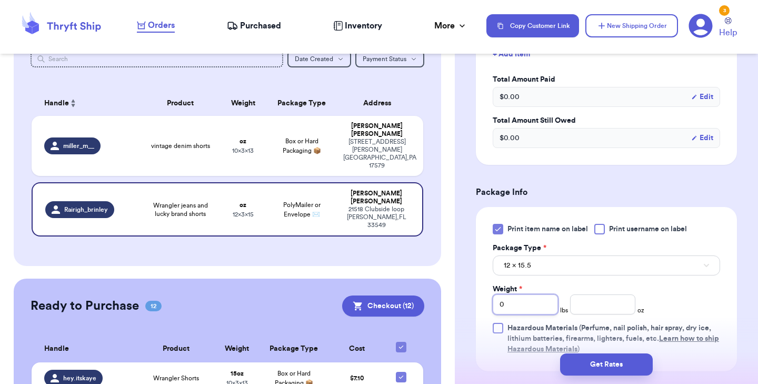
click at [520, 308] on input "0" at bounding box center [525, 304] width 65 height 20
type input "2"
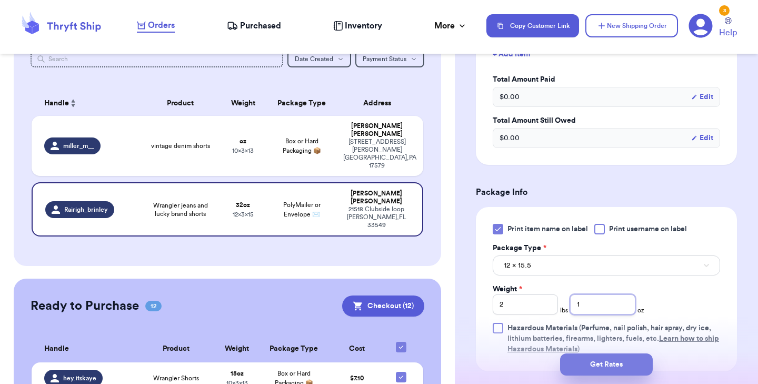
type input "1"
click at [580, 356] on button "Get Rates" at bounding box center [606, 364] width 93 height 22
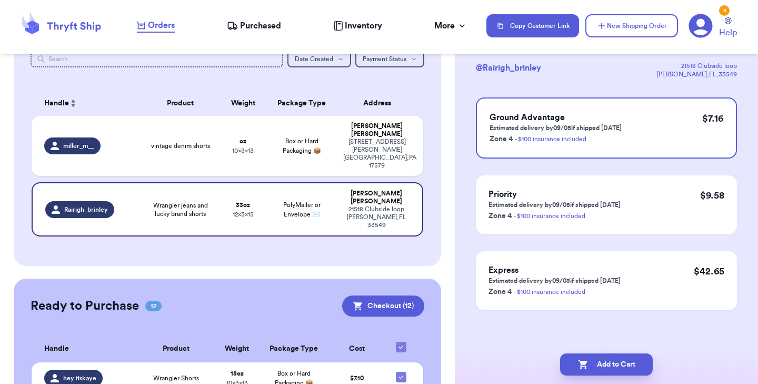
scroll to position [0, 0]
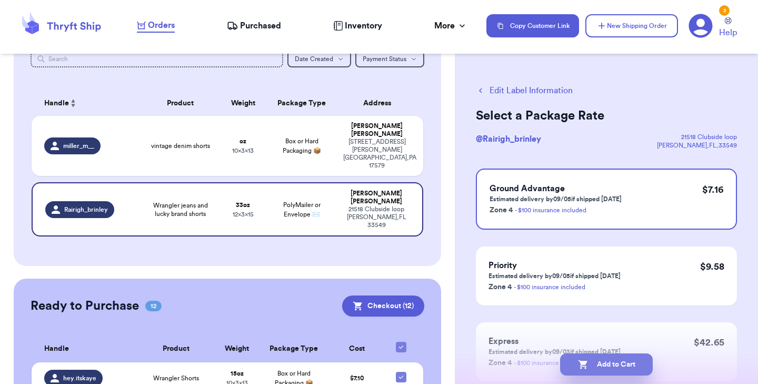
click at [588, 360] on button "Add to Cart" at bounding box center [606, 364] width 93 height 22
checkbox input "true"
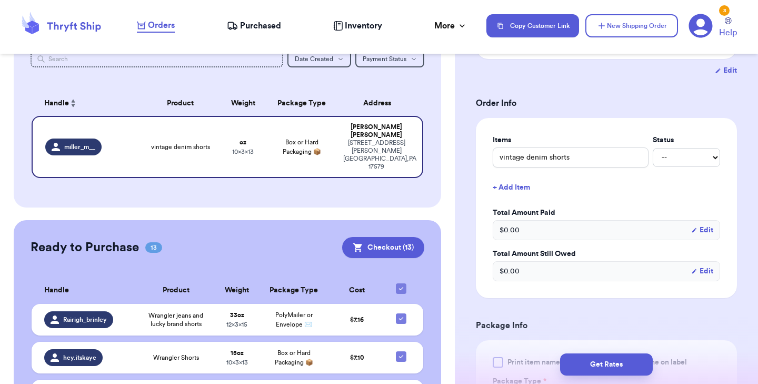
scroll to position [248, 0]
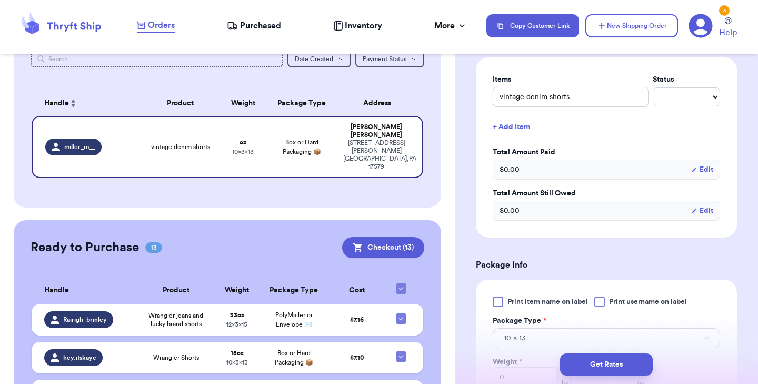
click at [501, 301] on div at bounding box center [498, 301] width 11 height 11
click at [0, 0] on input "Print item name on label" at bounding box center [0, 0] width 0 height 0
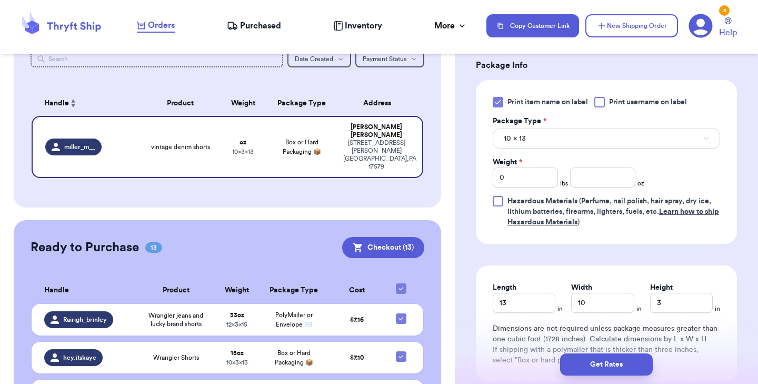
scroll to position [481, 0]
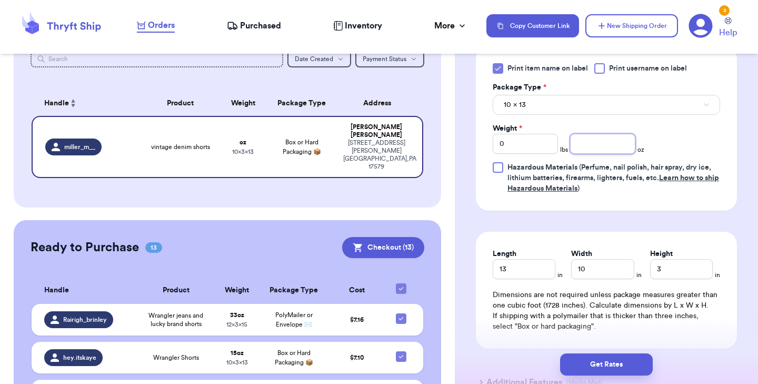
click at [604, 147] on input "number" at bounding box center [602, 144] width 65 height 20
type input "13"
click at [603, 366] on button "Get Rates" at bounding box center [606, 364] width 93 height 22
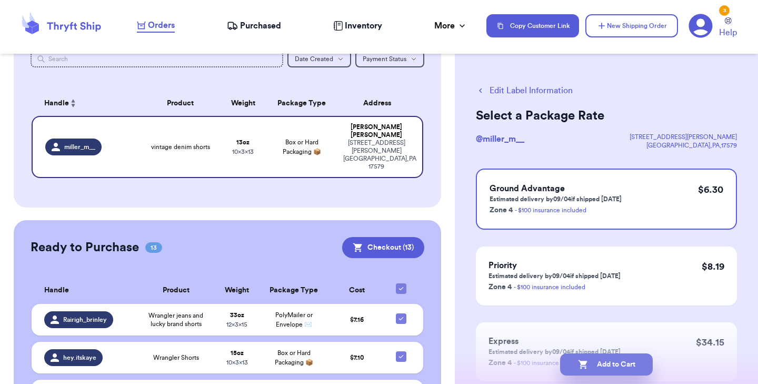
click at [616, 367] on button "Add to Cart" at bounding box center [606, 364] width 93 height 22
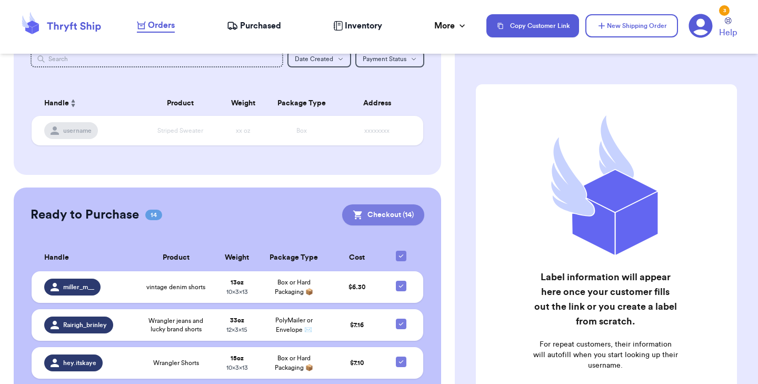
click at [375, 217] on button "Checkout ( 14 )" at bounding box center [383, 214] width 82 height 21
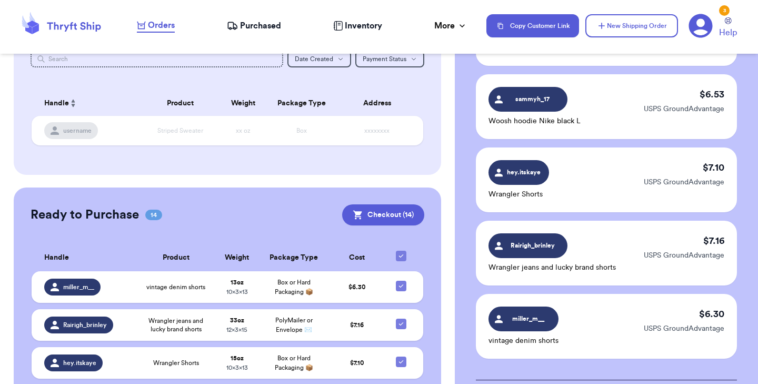
scroll to position [1059, 0]
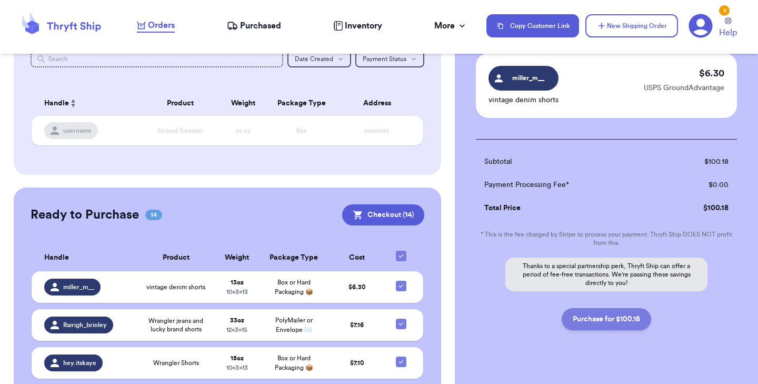
click at [616, 308] on button "Purchase for $100.18" at bounding box center [606, 319] width 89 height 22
checkbox input "false"
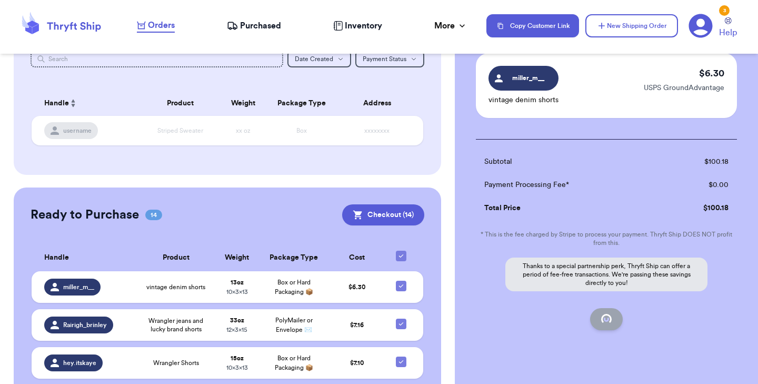
checkbox input "false"
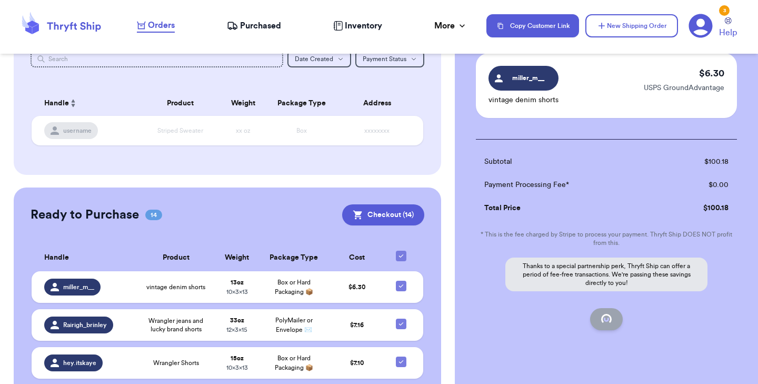
checkbox input "false"
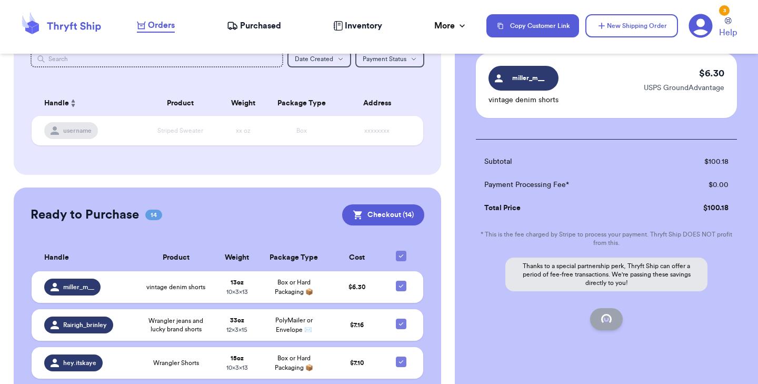
checkbox input "false"
checkbox input "true"
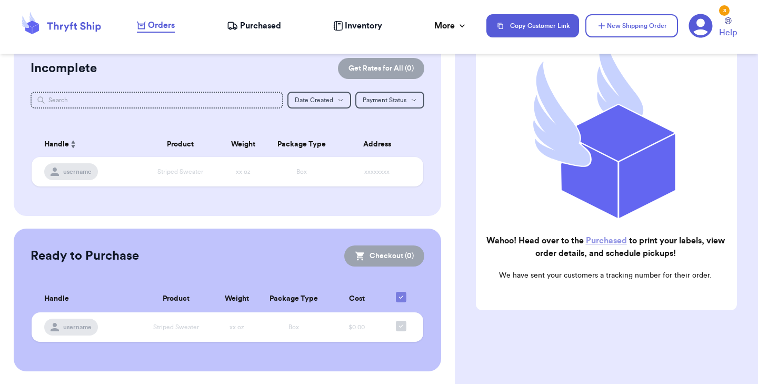
scroll to position [21, 0]
click at [614, 303] on div "Wahoo! Head over to the Purchased to print your labels, view order details, and…" at bounding box center [606, 156] width 261 height 310
click at [602, 239] on link "Purchased" at bounding box center [606, 240] width 41 height 8
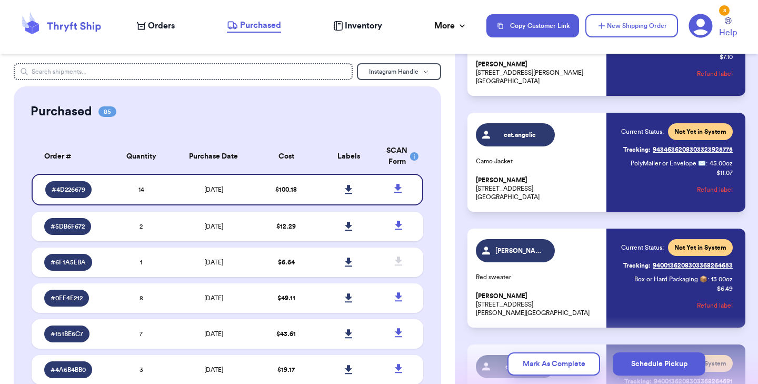
scroll to position [1340, 0]
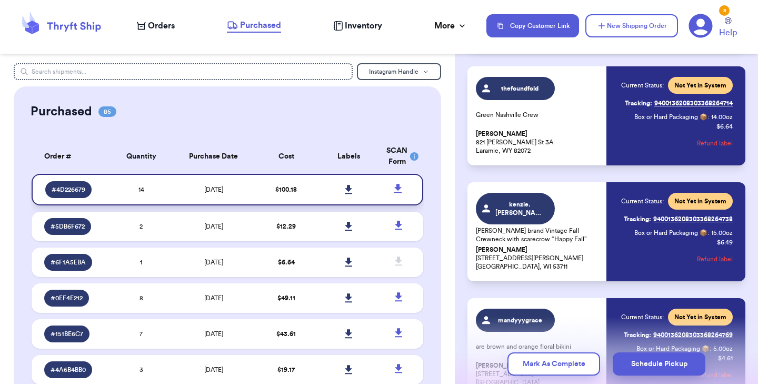
click at [351, 183] on link at bounding box center [348, 189] width 23 height 23
